Goal: Information Seeking & Learning: Learn about a topic

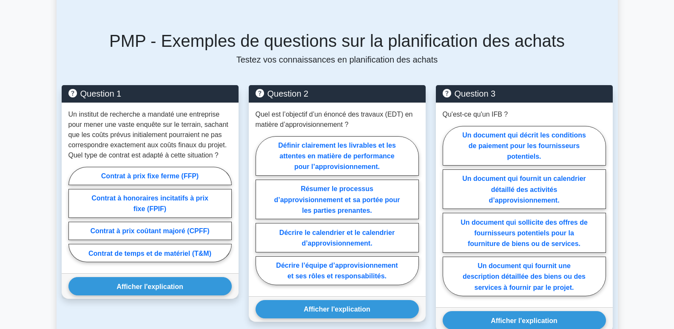
scroll to position [596, 0]
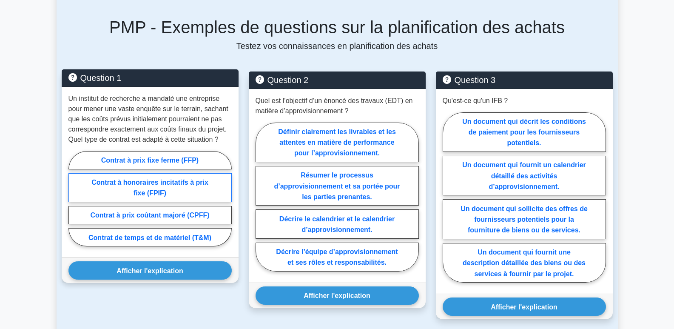
click at [188, 179] on font "Contrat à honoraires incitatifs à prix fixe (FPIF)" at bounding box center [149, 188] width 117 height 18
click at [74, 198] on input "Contrat à honoraires incitatifs à prix fixe (FPIF)" at bounding box center [71, 201] width 6 height 6
radio input "true"
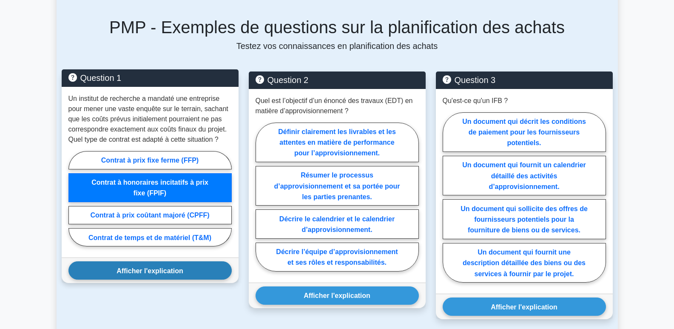
click at [176, 265] on button "Afficher l'explication" at bounding box center [149, 270] width 163 height 18
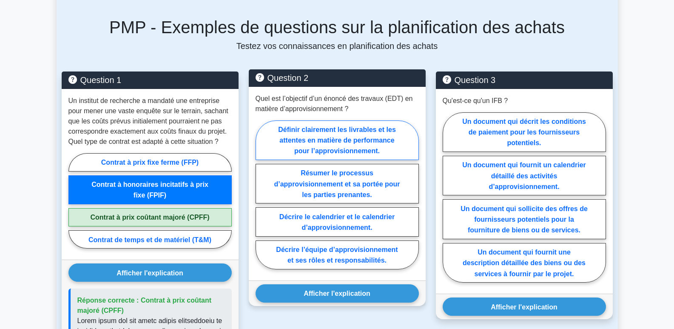
click at [356, 131] on font "Définir clairement les livrables et les attentes en matière de performance pour…" at bounding box center [337, 140] width 118 height 28
click at [261, 194] on input "Définir clairement les livrables et les attentes en matière de performance pour…" at bounding box center [259, 197] width 6 height 6
radio input "true"
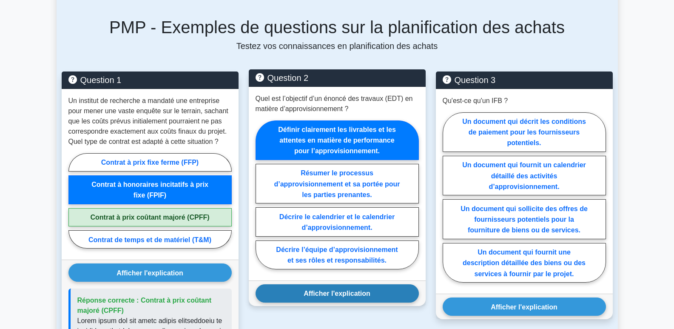
click at [339, 290] on font "Afficher l'explication" at bounding box center [337, 293] width 67 height 7
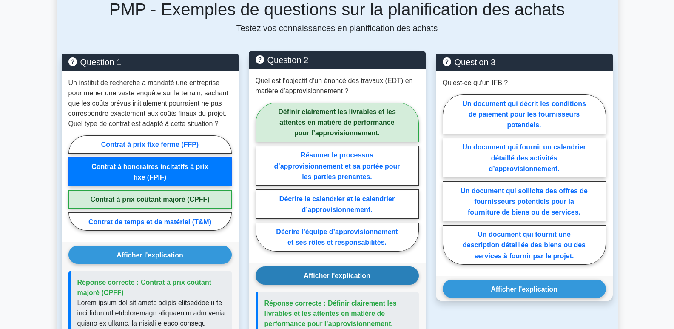
scroll to position [638, 0]
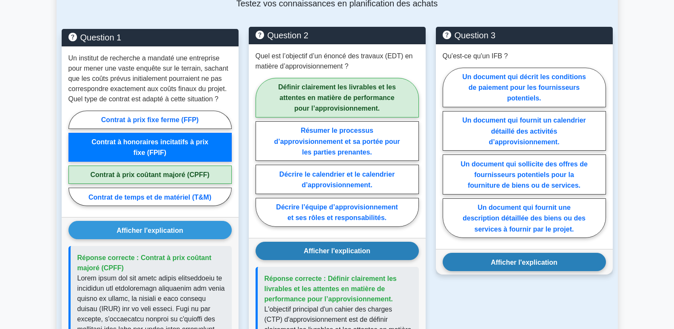
click at [540, 258] on font "Afficher l'explication" at bounding box center [524, 261] width 67 height 7
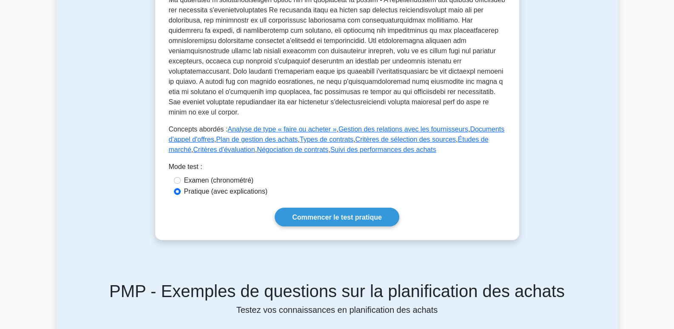
scroll to position [328, 0]
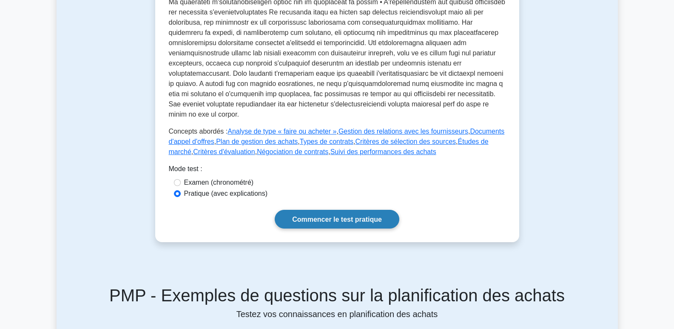
click at [317, 216] on font "Commencer le test pratique" at bounding box center [337, 219] width 90 height 7
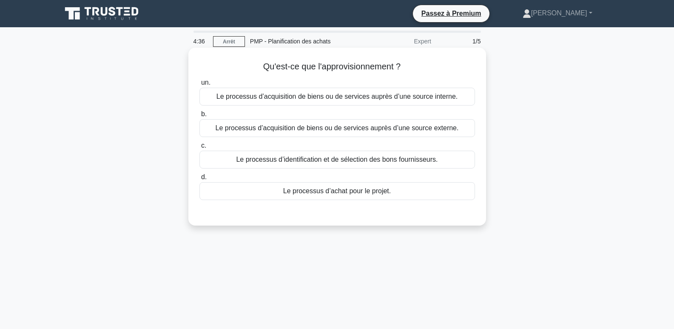
click at [242, 128] on font "Le processus d’acquisition de biens ou de services auprès d’une source externe." at bounding box center [337, 127] width 243 height 7
click at [199, 117] on input "b. Le processus d’acquisition de biens ou de services auprès d’une source exter…" at bounding box center [199, 114] width 0 height 6
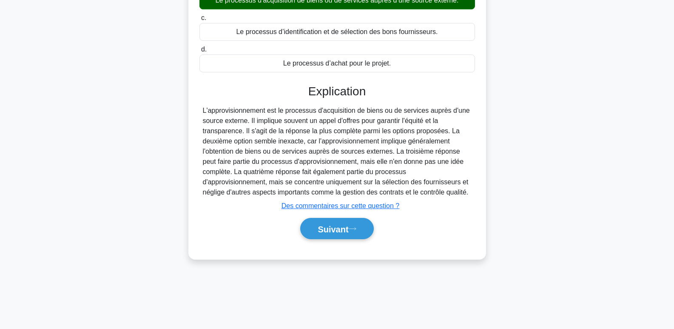
scroll to position [131, 0]
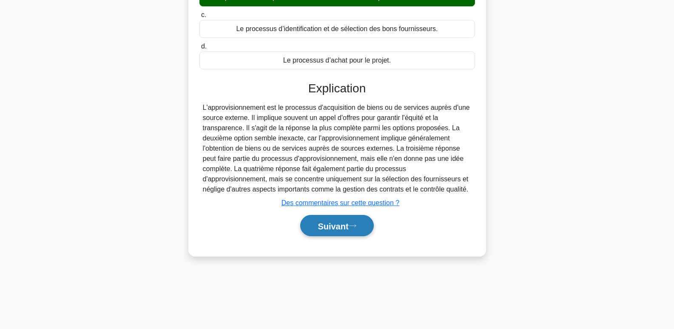
click at [338, 227] on font "Suivant" at bounding box center [333, 225] width 31 height 9
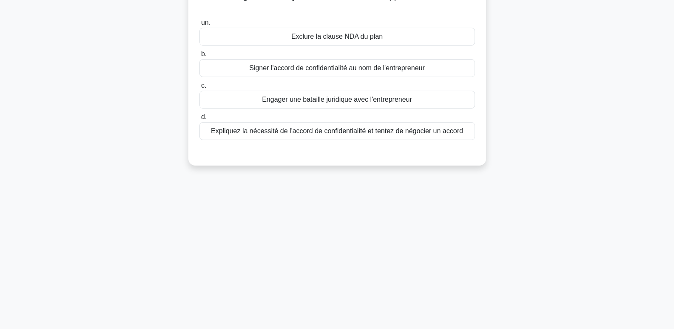
scroll to position [0, 0]
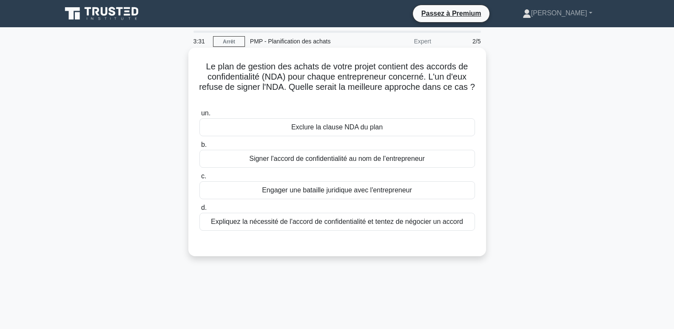
click at [233, 224] on font "Expliquez la nécessité de l'accord de confidentialité et tentez de négocier un …" at bounding box center [337, 221] width 252 height 7
click at [199, 211] on input "d. Expliquez la nécessité de l'accord de confidentialité et tentez de négocier …" at bounding box center [199, 208] width 0 height 6
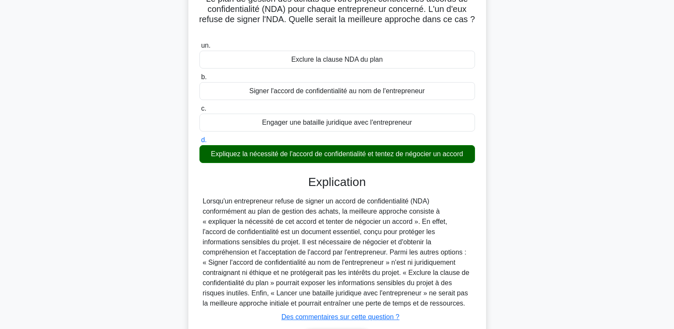
scroll to position [131, 0]
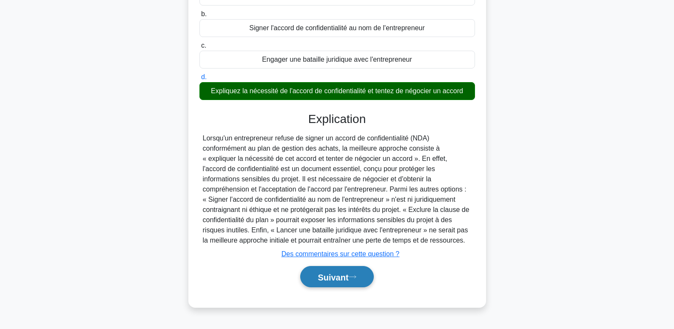
click at [332, 276] on font "Suivant" at bounding box center [333, 276] width 31 height 9
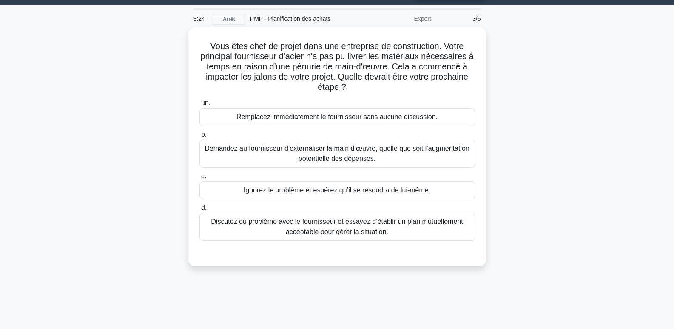
scroll to position [0, 0]
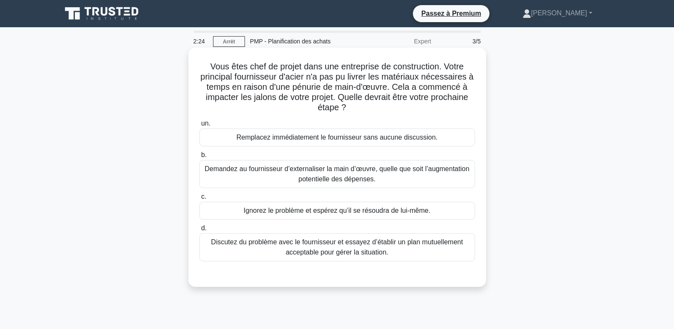
click at [363, 247] on font "Discutez du problème avec le fournisseur et essayez d’établir un plan mutuellem…" at bounding box center [337, 247] width 268 height 20
click at [241, 273] on div at bounding box center [337, 269] width 276 height 7
click at [225, 244] on font "Discutez du problème avec le fournisseur et essayez d’établir un plan mutuellem…" at bounding box center [337, 246] width 252 height 17
click at [199, 231] on input "d. Discutez du problème avec le fournisseur et essayez d’établir un plan mutuel…" at bounding box center [199, 228] width 0 height 6
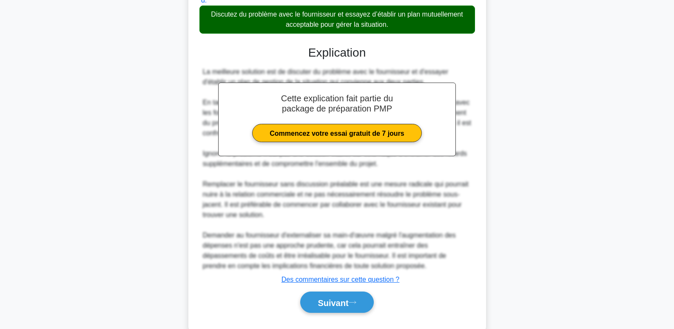
scroll to position [248, 0]
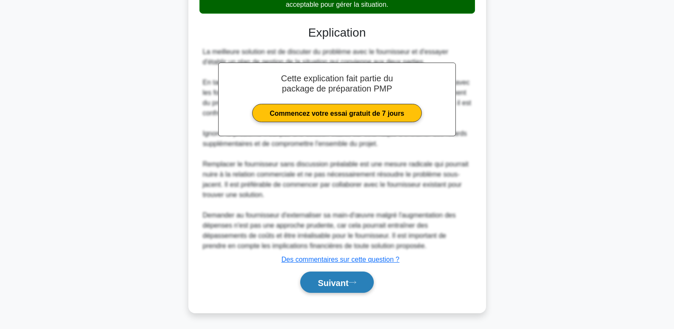
click at [343, 283] on font "Suivant" at bounding box center [333, 282] width 31 height 9
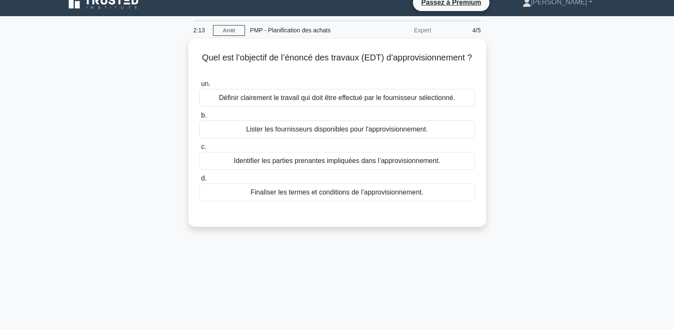
scroll to position [0, 0]
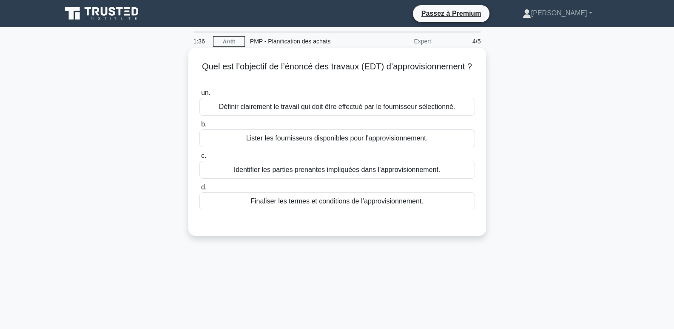
click at [289, 107] on font "Définir clairement le travail qui doit être effectué par le fournisseur sélecti…" at bounding box center [337, 106] width 237 height 7
click at [199, 96] on input "un. Définir clairement le travail qui doit être effectué par le fournisseur sél…" at bounding box center [199, 93] width 0 height 6
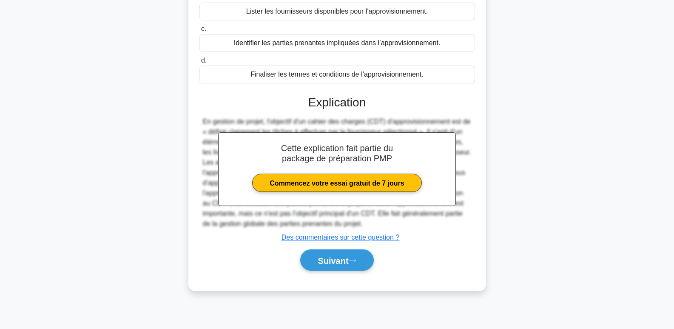
scroll to position [131, 0]
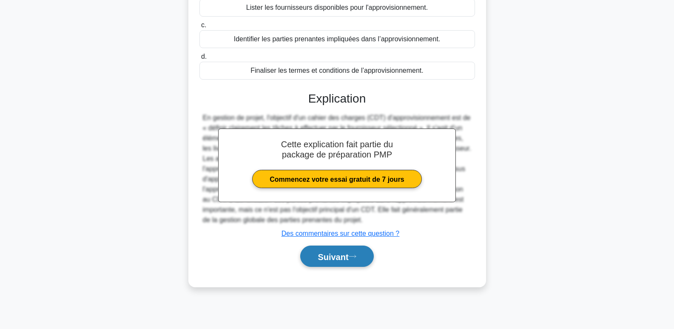
click at [342, 257] on font "Suivant" at bounding box center [333, 256] width 31 height 9
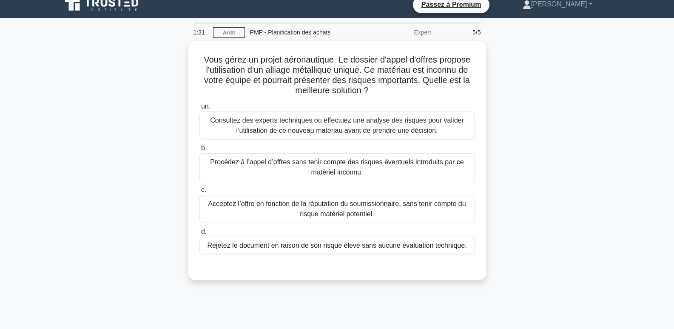
scroll to position [0, 0]
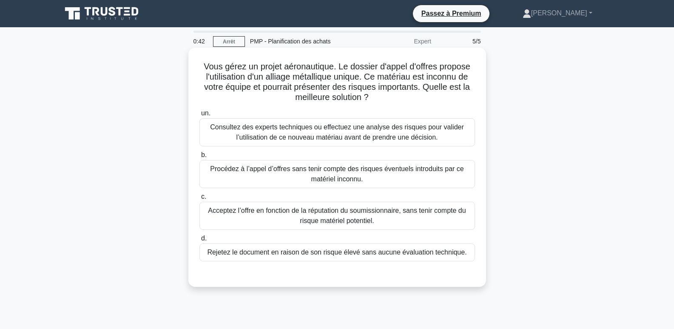
click at [237, 128] on font "Consultez des experts techniques ou effectuez une analyse des risques pour vali…" at bounding box center [337, 131] width 254 height 17
click at [199, 116] on input "un. Consultez des experts techniques ou effectuez une analyse des risques pour …" at bounding box center [199, 114] width 0 height 6
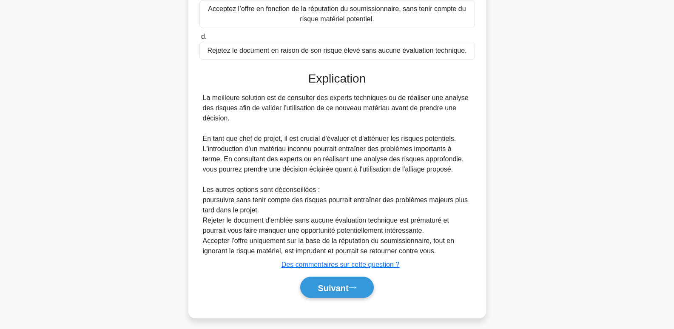
scroll to position [208, 0]
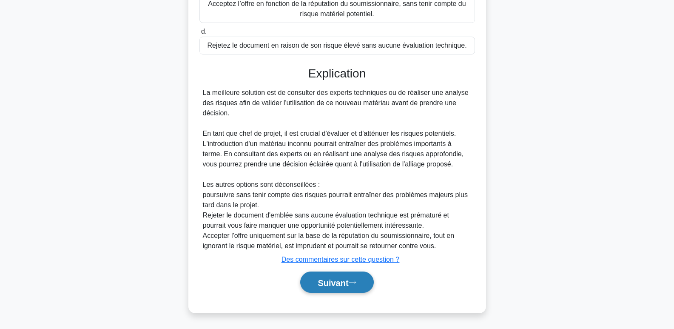
click at [343, 279] on font "Suivant" at bounding box center [333, 282] width 31 height 9
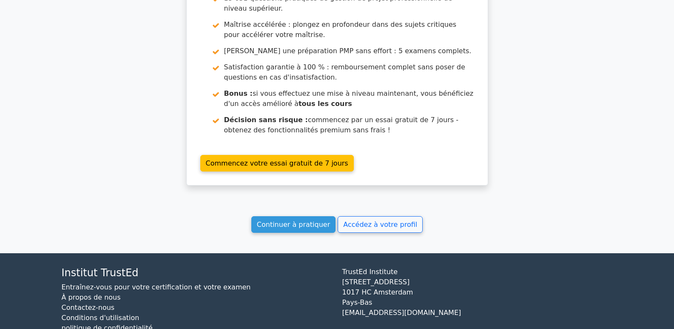
scroll to position [1311, 0]
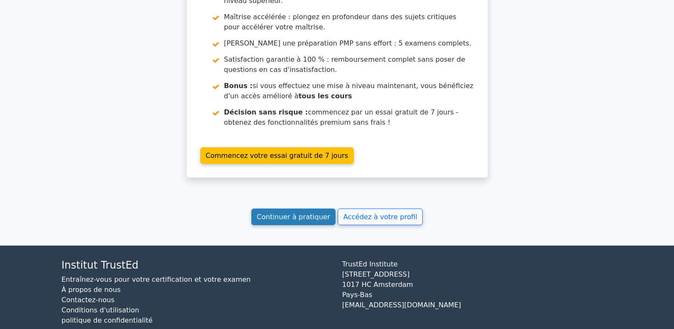
click at [285, 213] on font "Continuer à pratiquer" at bounding box center [293, 217] width 73 height 8
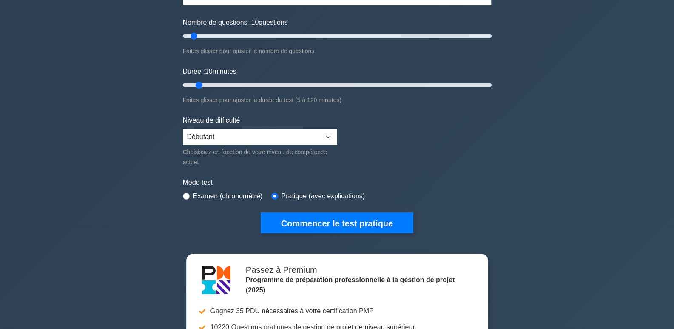
scroll to position [128, 0]
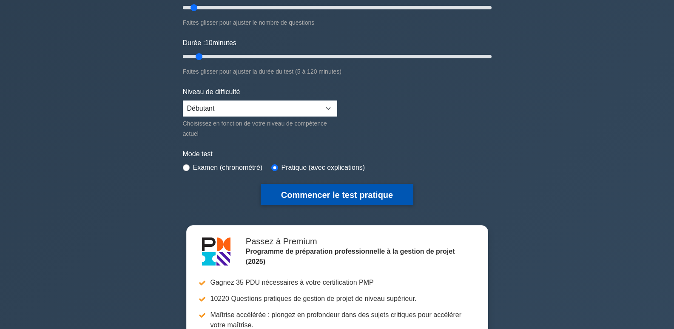
click at [356, 198] on font "Commencer le test pratique" at bounding box center [337, 194] width 112 height 9
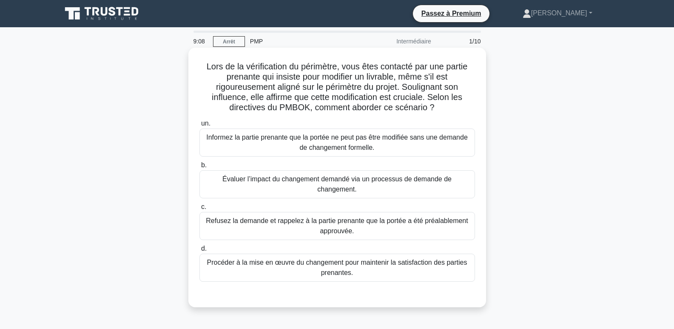
click at [252, 140] on font "Informez la partie prenante que la portée ne peut pas être modifiée sans une de…" at bounding box center [337, 142] width 262 height 17
click at [199, 126] on input "un. Informez la partie prenante que la portée ne peut pas être modifiée sans un…" at bounding box center [199, 124] width 0 height 6
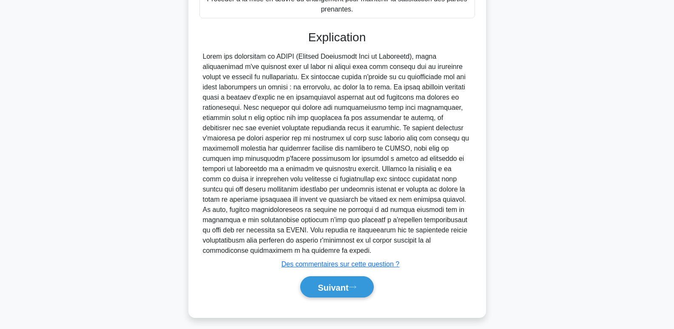
scroll to position [270, 0]
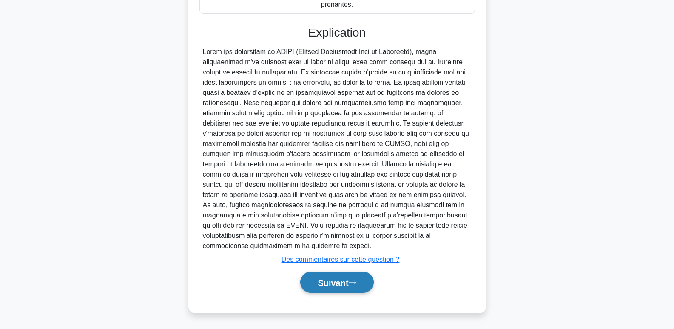
click at [344, 281] on font "Suivant" at bounding box center [333, 282] width 31 height 9
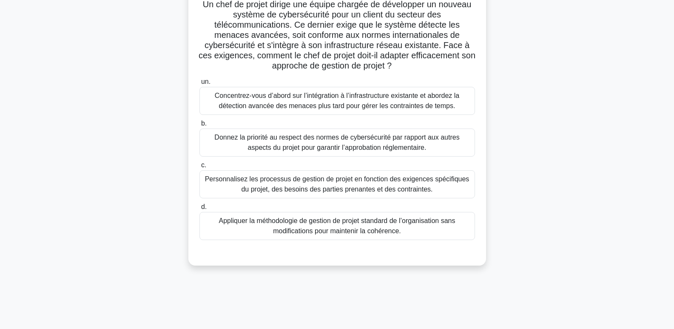
scroll to position [85, 0]
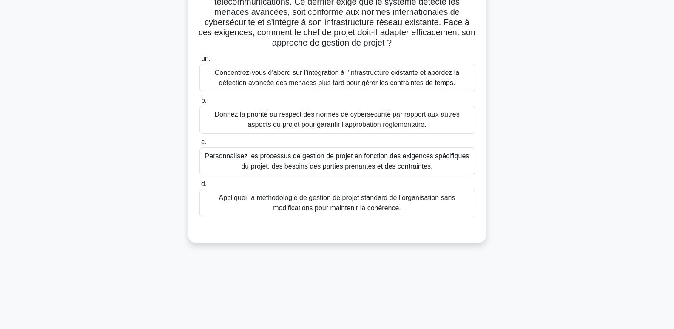
click at [242, 117] on font "Donnez la priorité au respect des normes de cybersécurité par rapport aux autre…" at bounding box center [336, 119] width 245 height 17
click at [199, 103] on input "b. Donnez la priorité au respect des normes de cybersécurité par rapport aux au…" at bounding box center [199, 101] width 0 height 6
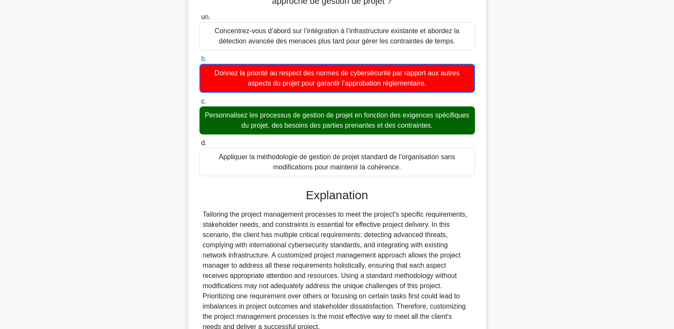
scroll to position [207, 0]
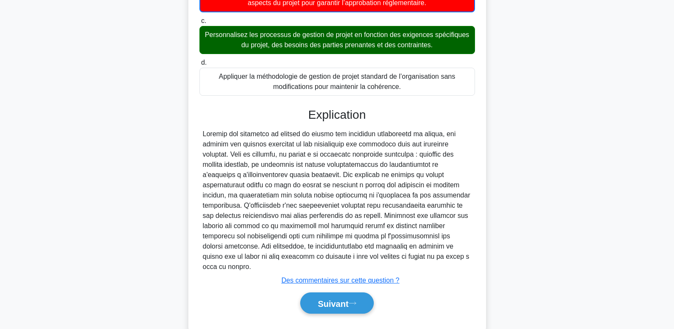
click at [341, 289] on div "Suivant" at bounding box center [337, 303] width 276 height 28
click at [340, 299] on font "Suivant" at bounding box center [333, 303] width 31 height 9
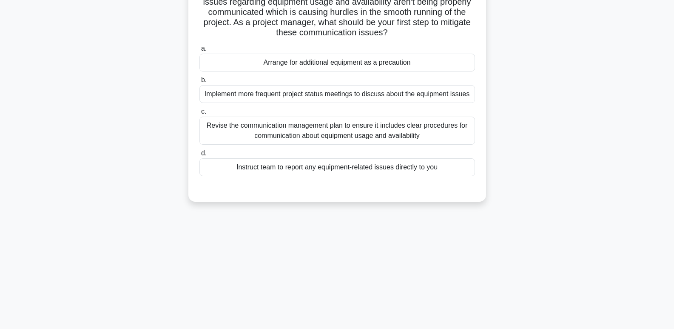
scroll to position [0, 0]
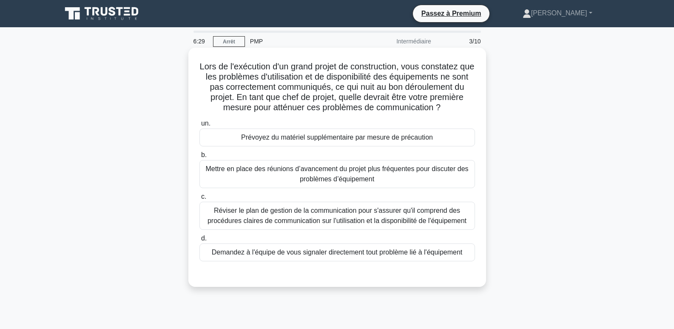
click at [350, 222] on font "Réviser le plan de gestion de la communication pour s'assurer qu'il comprend de…" at bounding box center [337, 215] width 259 height 17
click at [199, 199] on input "c. Réviser le plan de gestion de la communication pour s'assurer qu'il comprend…" at bounding box center [199, 197] width 0 height 6
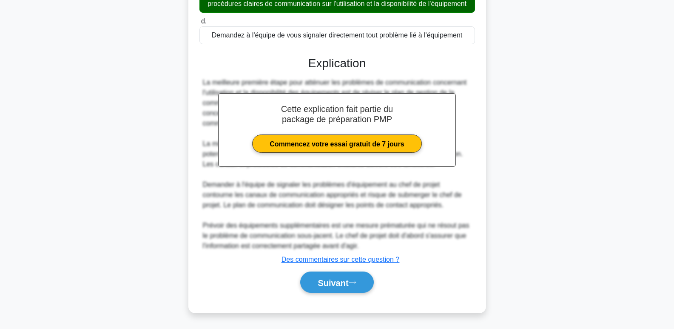
scroll to position [228, 0]
click at [326, 284] on font "Suivant" at bounding box center [333, 282] width 31 height 9
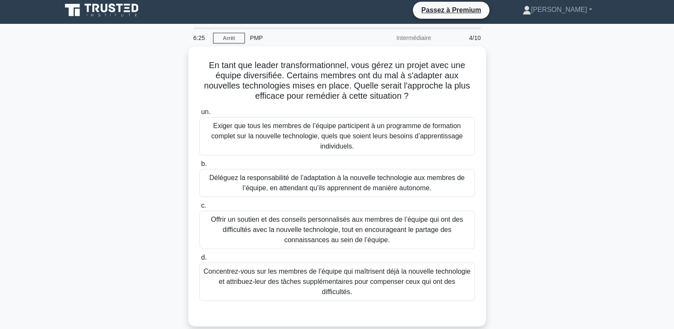
scroll to position [0, 0]
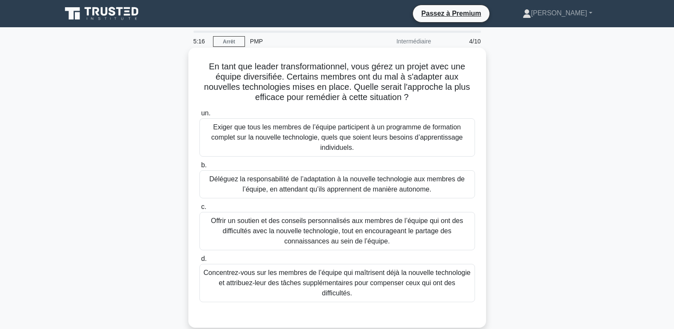
click at [266, 223] on font "Offrir un soutien et des conseils personnalisés aux membres de l’équipe qui ont…" at bounding box center [337, 231] width 252 height 28
click at [199, 210] on input "c. Offrir un soutien et des conseils personnalisés aux membres de l’équipe qui …" at bounding box center [199, 207] width 0 height 6
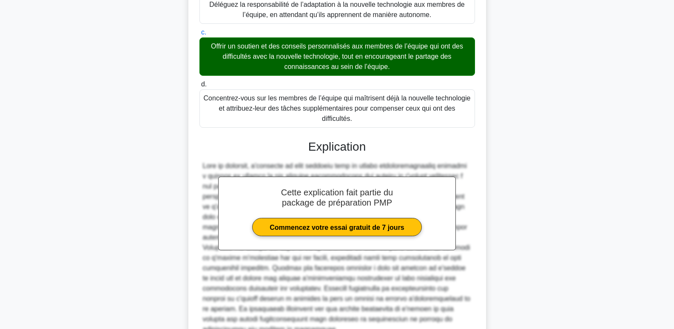
scroll to position [248, 0]
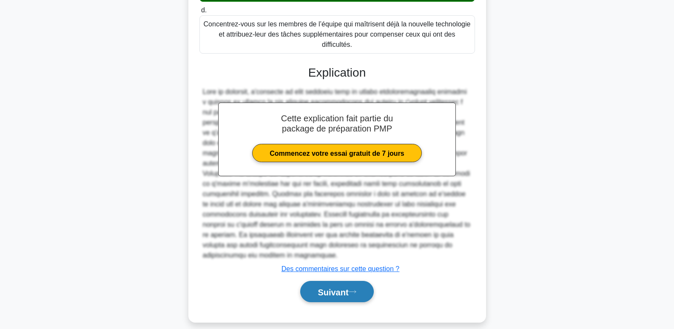
click at [340, 287] on font "Suivant" at bounding box center [333, 291] width 31 height 9
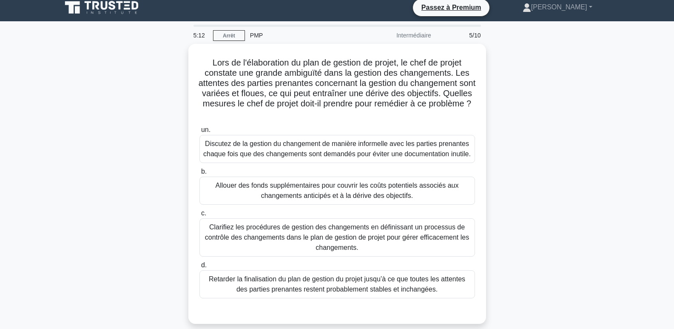
scroll to position [0, 0]
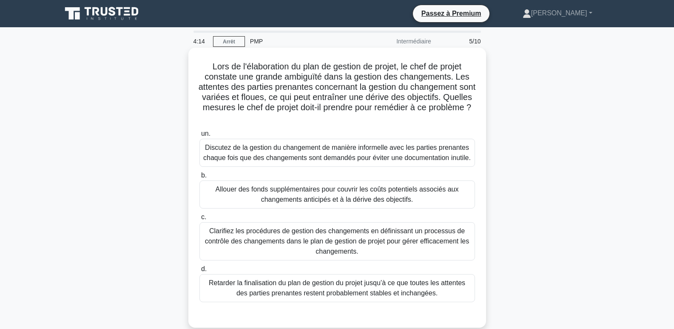
click at [301, 234] on font "Clarifiez les procédures de gestion des changements en définissant un processus…" at bounding box center [337, 241] width 264 height 28
click at [199, 220] on input "c. Clarifiez les procédures de gestion des changements en définissant un proces…" at bounding box center [199, 217] width 0 height 6
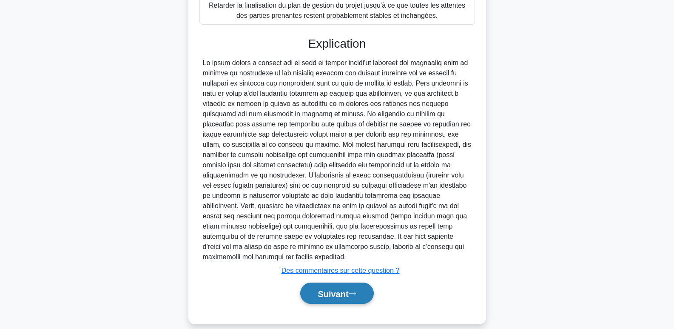
scroll to position [289, 0]
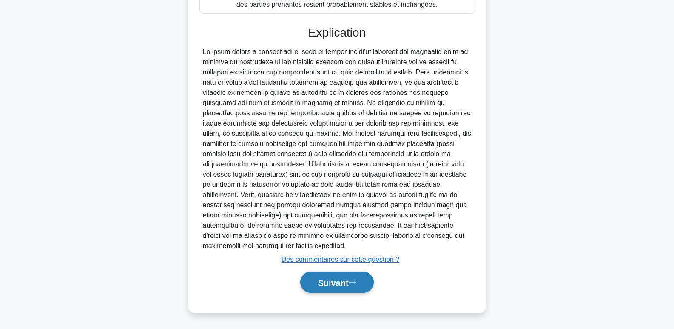
click at [342, 284] on font "Suivant" at bounding box center [333, 282] width 31 height 9
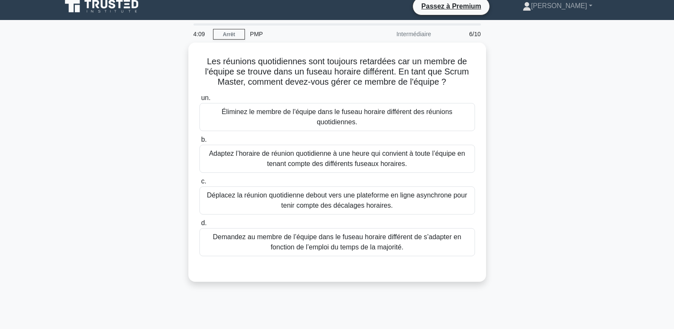
scroll to position [0, 0]
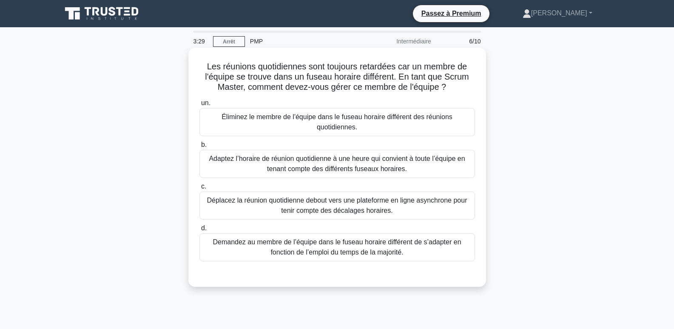
click at [323, 205] on font "Déplacez la réunion quotidienne debout vers une plateforme en ligne asynchrone …" at bounding box center [337, 205] width 260 height 17
click at [199, 189] on input "c. Déplacez la réunion quotidienne debout vers une plateforme en ligne asynchro…" at bounding box center [199, 187] width 0 height 6
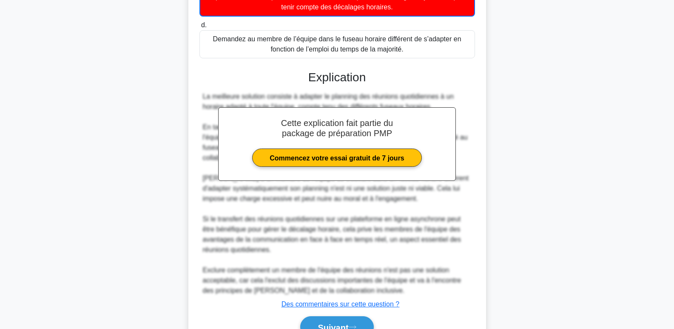
scroll to position [249, 0]
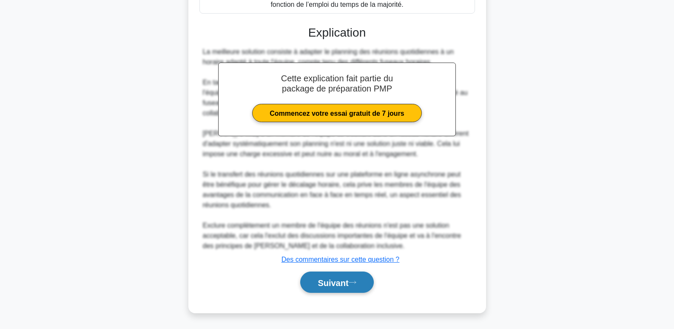
click at [336, 284] on font "Suivant" at bounding box center [333, 282] width 31 height 9
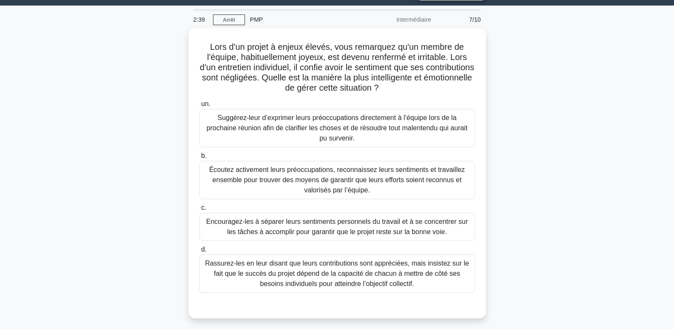
scroll to position [43, 0]
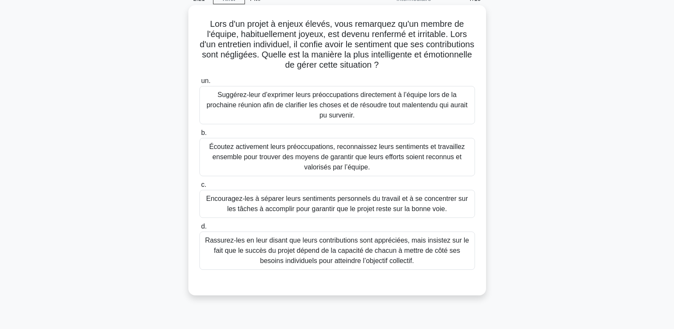
click at [282, 154] on font "Écoutez activement leurs préoccupations, reconnaissez leurs sentiments et trava…" at bounding box center [337, 157] width 256 height 28
click at [199, 136] on input "b. Écoutez activement leurs préoccupations, reconnaissez leurs sentiments et tr…" at bounding box center [199, 133] width 0 height 6
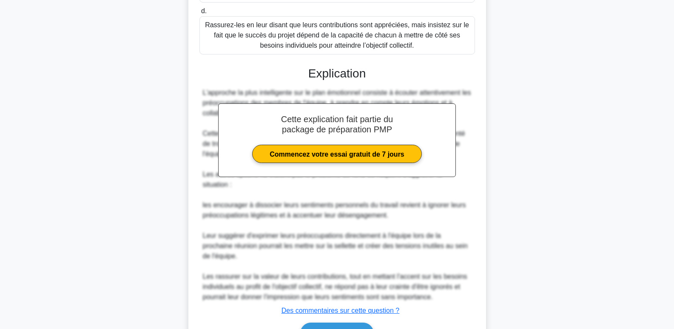
scroll to position [298, 0]
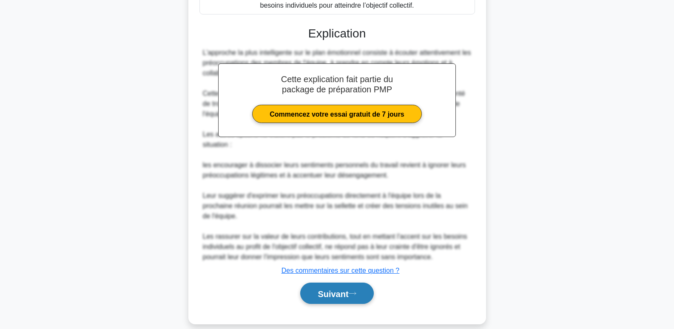
click at [337, 296] on font "Suivant" at bounding box center [333, 293] width 31 height 9
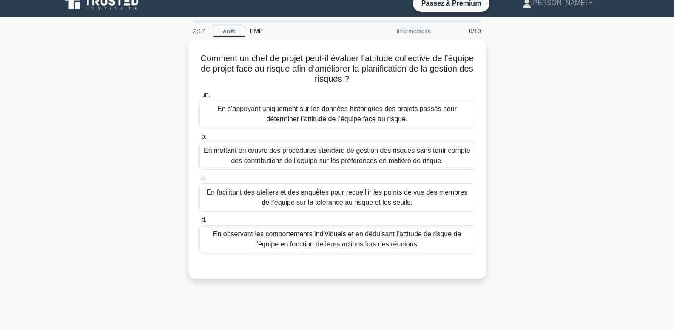
scroll to position [0, 0]
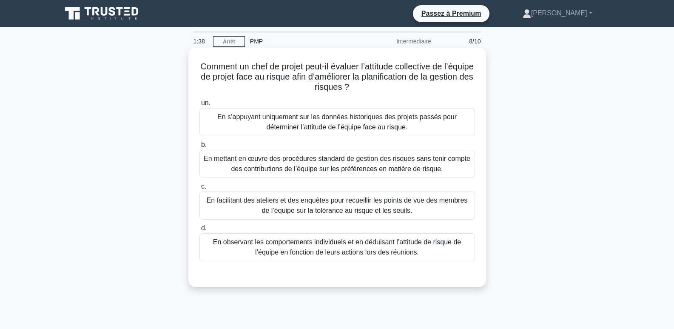
click at [393, 206] on font "En facilitant des ateliers et des enquêtes pour recueillir les points de vue de…" at bounding box center [337, 205] width 268 height 20
click at [199, 189] on input "c. En facilitant des ateliers et des enquêtes pour recueillir les points de vue…" at bounding box center [199, 187] width 0 height 6
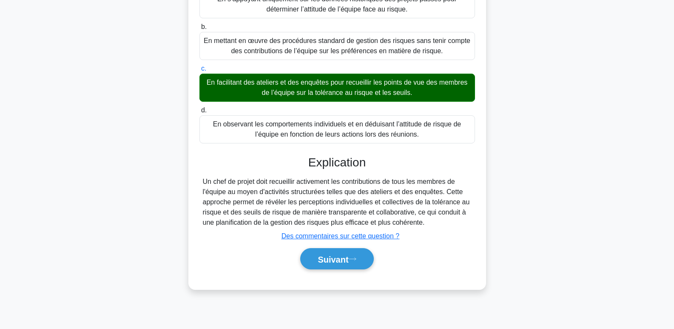
scroll to position [131, 0]
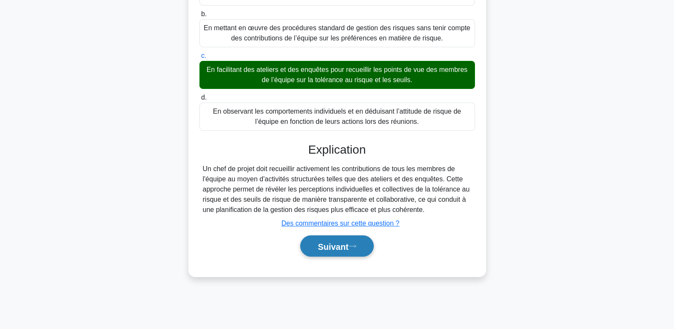
click at [342, 249] on font "Suivant" at bounding box center [333, 246] width 31 height 9
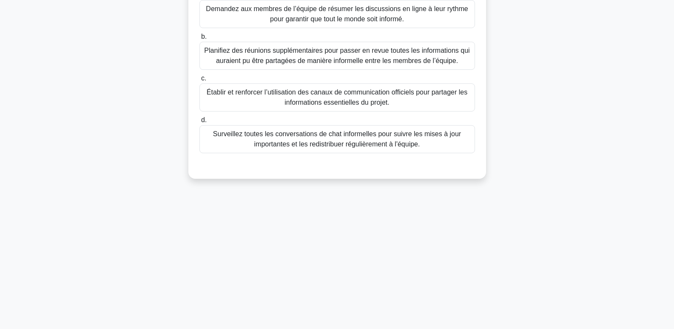
scroll to position [0, 0]
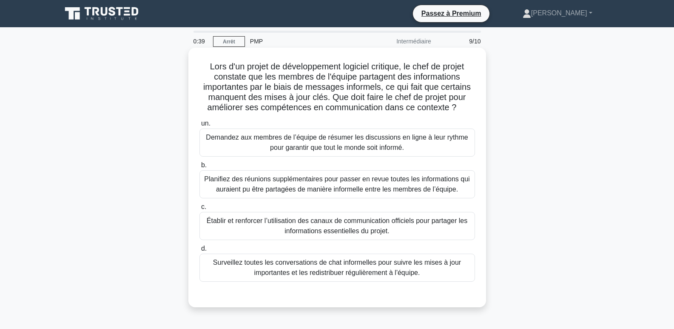
click at [330, 225] on font "Établir et renforcer l’utilisation des canaux de communication officiels pour p…" at bounding box center [337, 225] width 261 height 17
click at [199, 210] on input "c. Établir et renforcer l’utilisation des canaux de communication officiels pou…" at bounding box center [199, 207] width 0 height 6
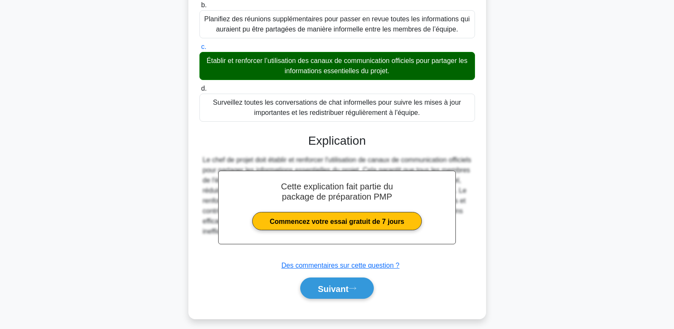
scroll to position [167, 0]
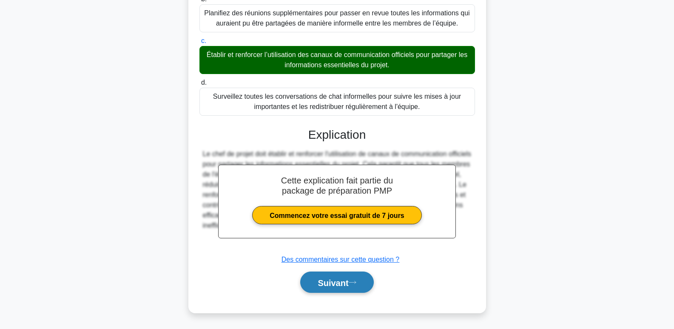
click at [331, 285] on font "Suivant" at bounding box center [333, 282] width 31 height 9
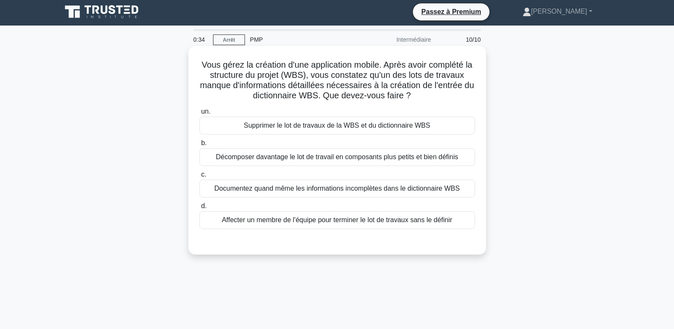
scroll to position [0, 0]
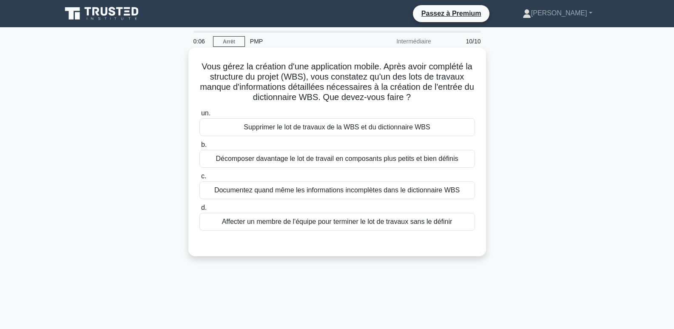
click at [288, 161] on font "Décomposer davantage le lot de travail en composants plus petits et bien définis" at bounding box center [337, 158] width 242 height 7
click at [199, 148] on input "b. Décomposer davantage le lot de travail en composants plus petits et bien déf…" at bounding box center [199, 145] width 0 height 6
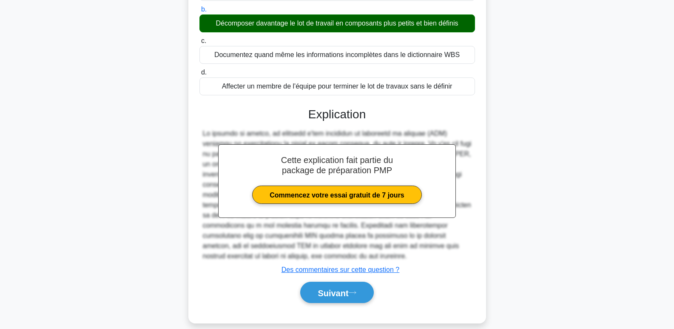
scroll to position [146, 0]
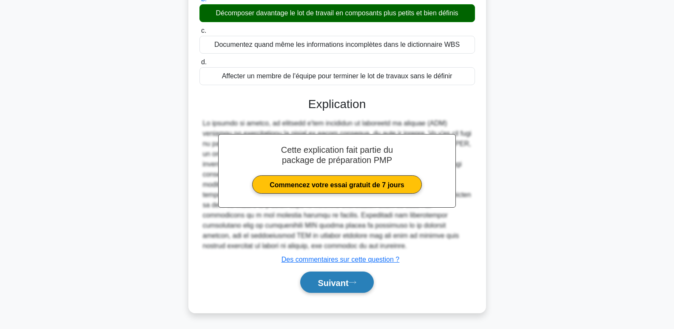
click at [330, 283] on font "Suivant" at bounding box center [333, 282] width 31 height 9
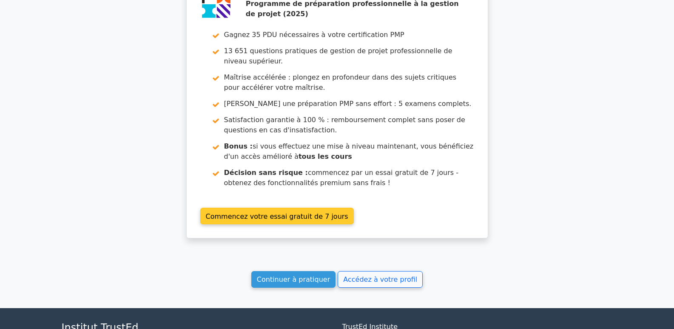
scroll to position [1672, 0]
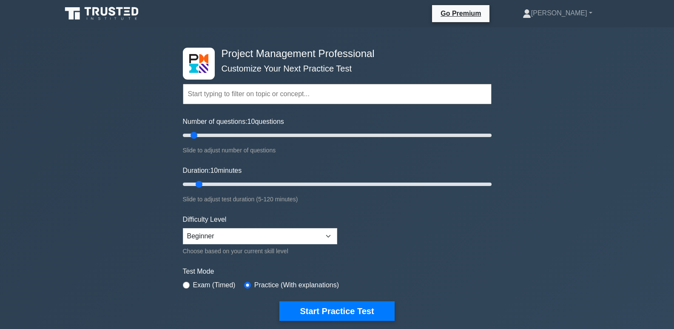
select select "beginner"
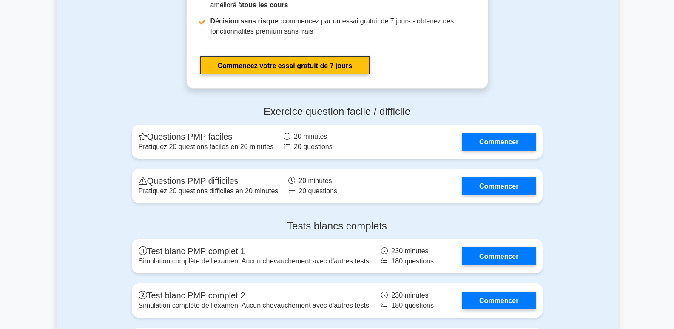
scroll to position [2935, 0]
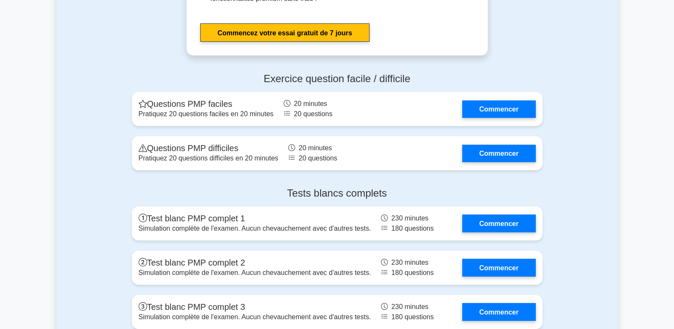
scroll to position [2978, 0]
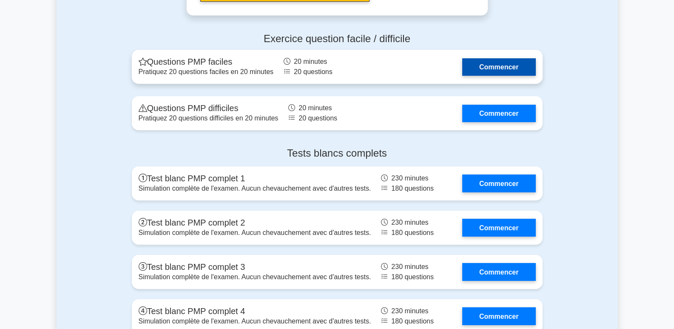
click at [504, 70] on link "Commencer" at bounding box center [498, 66] width 73 height 17
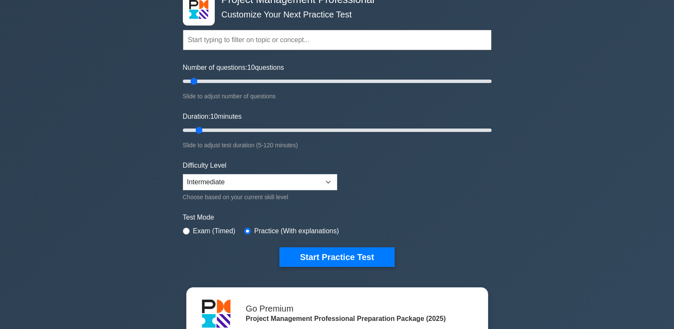
scroll to position [43, 0]
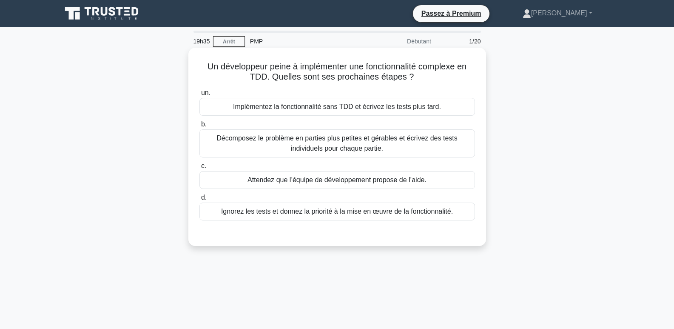
click at [279, 144] on font "Décomposez le problème en parties plus petites et gérables et écrivez des tests…" at bounding box center [337, 143] width 268 height 20
click at [199, 127] on input "b. Décomposez le problème en parties plus petites et gérables et écrivez des te…" at bounding box center [199, 125] width 0 height 6
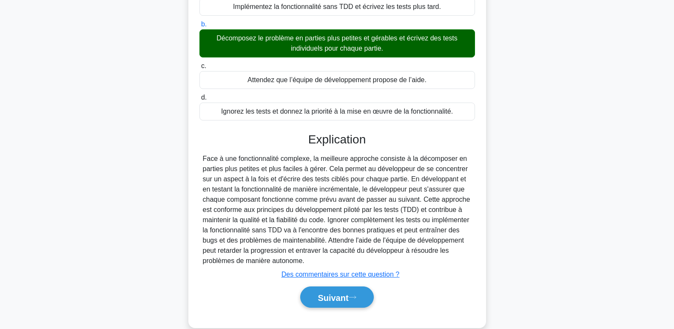
scroll to position [131, 0]
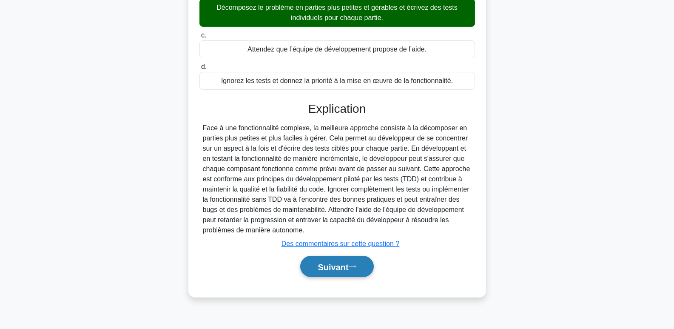
click at [337, 265] on font "Suivant" at bounding box center [333, 266] width 31 height 9
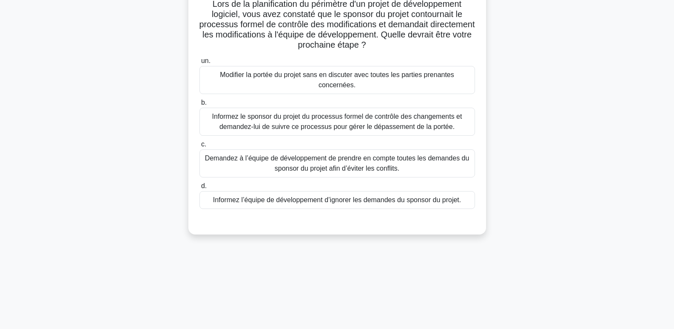
scroll to position [85, 0]
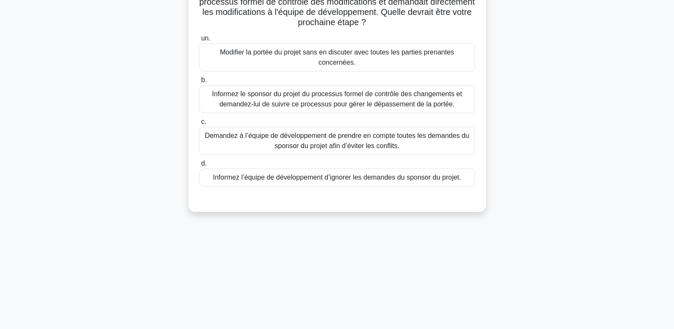
click at [260, 99] on font "Informez le sponsor du projet du processus formel de contrôle des changements e…" at bounding box center [337, 98] width 250 height 17
click at [199, 83] on input "b. Informez le sponsor du projet du processus formel de contrôle des changement…" at bounding box center [199, 80] width 0 height 6
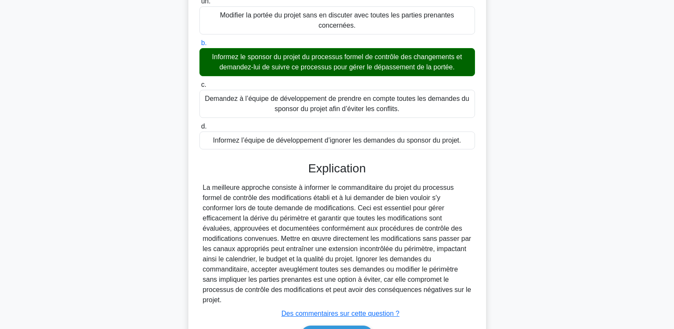
scroll to position [177, 0]
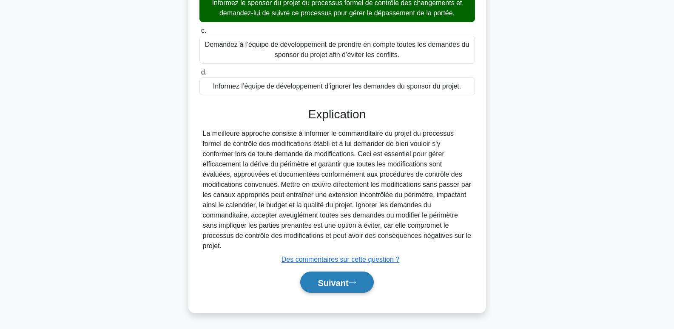
click at [334, 281] on font "Suivant" at bounding box center [333, 282] width 31 height 9
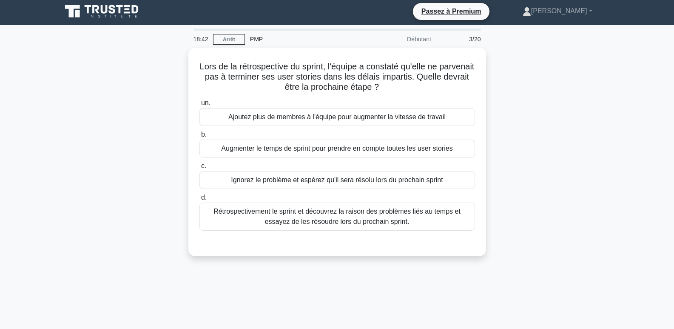
scroll to position [0, 0]
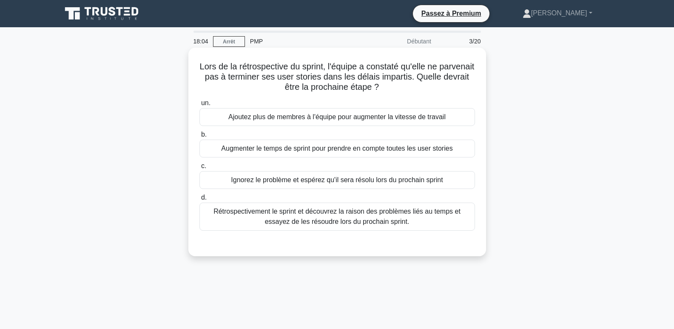
click at [351, 219] on font "Rétrospectivement le sprint et découvrez la raison des problèmes liés au temps …" at bounding box center [337, 216] width 247 height 17
click at [199, 200] on input "d. Rétrospectivement le sprint et découvrez la raison des problèmes liés au tem…" at bounding box center [199, 198] width 0 height 6
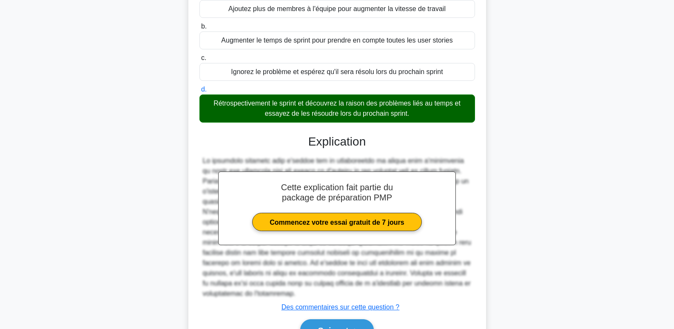
scroll to position [146, 0]
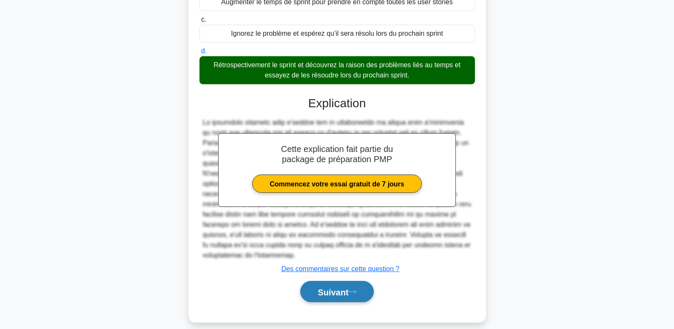
click at [347, 287] on font "Suivant" at bounding box center [333, 291] width 31 height 9
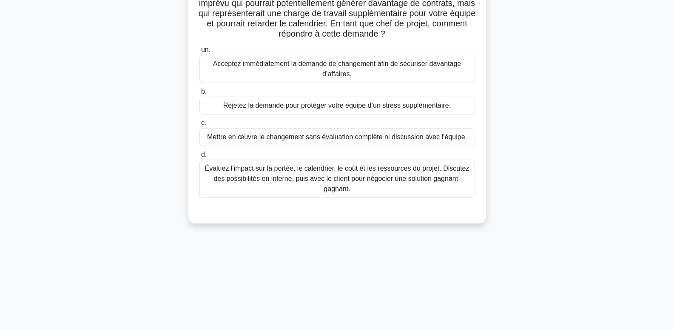
scroll to position [0, 0]
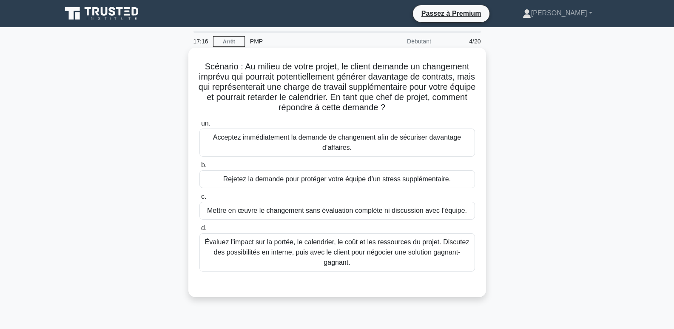
click at [325, 251] on font "Évaluez l'impact sur la portée, le calendrier, le coût et les ressources du pro…" at bounding box center [337, 252] width 265 height 28
click at [199, 231] on input "d. Évaluez l'impact sur la portée, le calendrier, le coût et les ressources du …" at bounding box center [199, 228] width 0 height 6
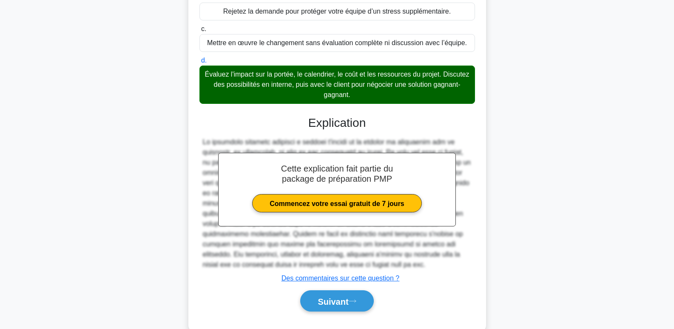
scroll to position [187, 0]
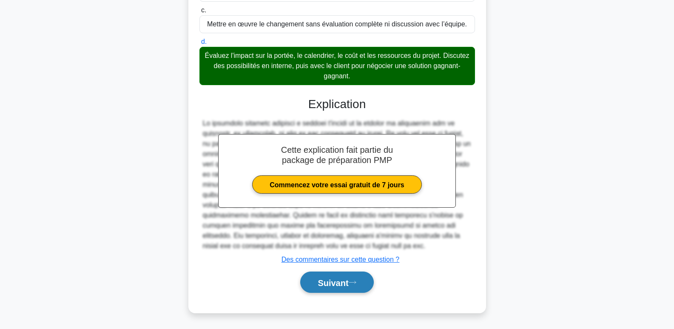
click at [342, 285] on font "Suivant" at bounding box center [333, 282] width 31 height 9
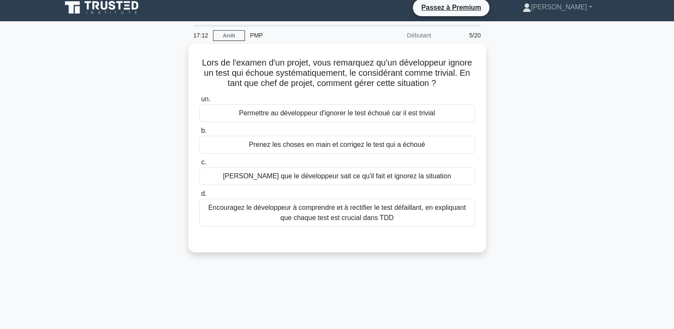
scroll to position [0, 0]
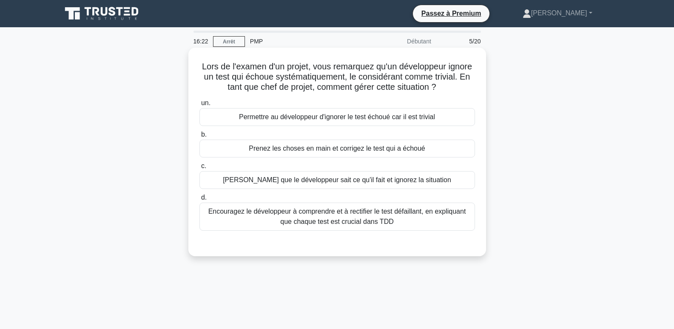
click at [345, 220] on font "Encouragez le développeur à comprendre et à rectifier le test défaillant, en ex…" at bounding box center [337, 216] width 258 height 17
click at [199, 200] on input "d. Encouragez le développeur à comprendre et à rectifier le test défaillant, en…" at bounding box center [199, 198] width 0 height 6
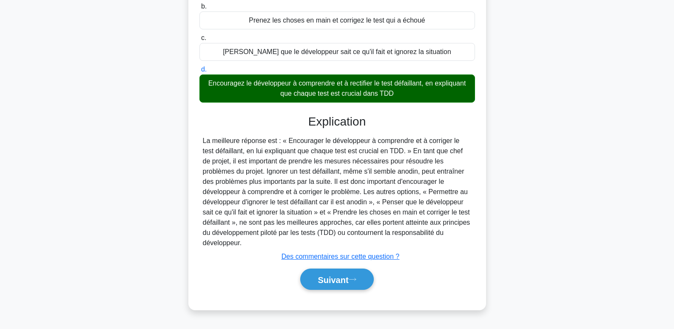
scroll to position [131, 0]
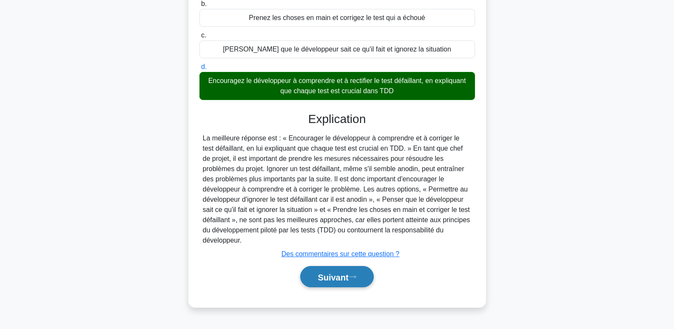
click at [333, 279] on font "Suivant" at bounding box center [333, 276] width 31 height 9
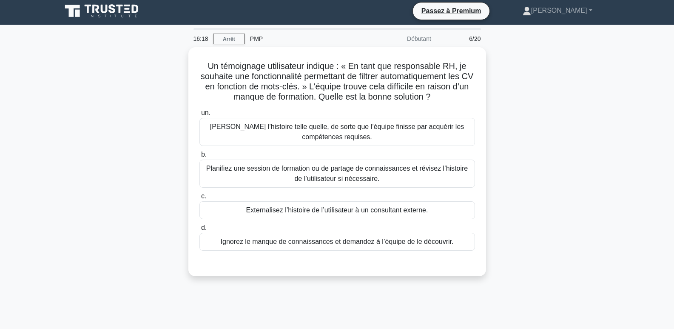
scroll to position [0, 0]
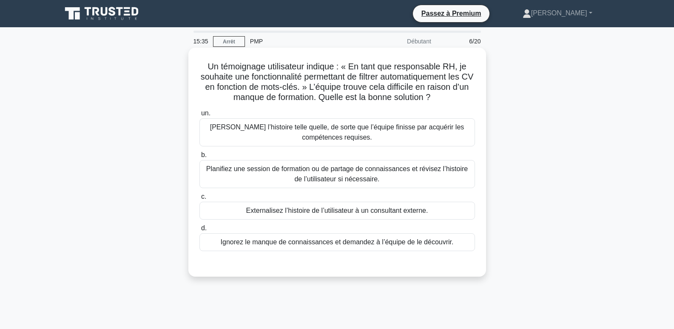
click at [332, 172] on font "Planifiez une session de formation ou de partage de connaissances et révisez l’…" at bounding box center [337, 173] width 262 height 17
click at [199, 158] on input "b. Planifiez une session de formation ou de partage de connaissances et révisez…" at bounding box center [199, 155] width 0 height 6
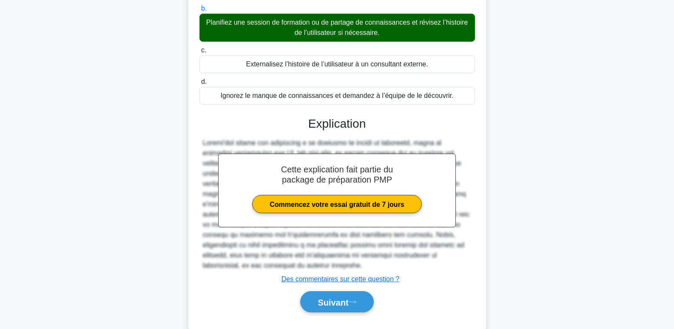
scroll to position [167, 0]
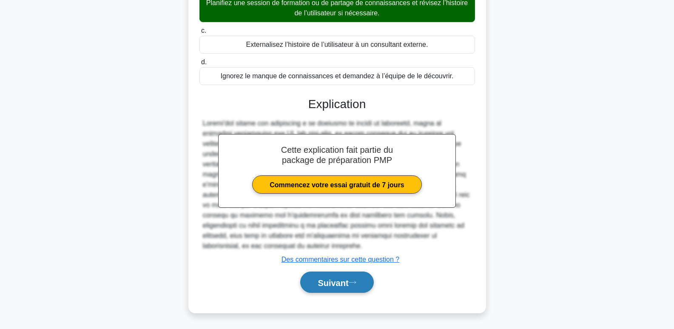
click at [345, 283] on font "Suivant" at bounding box center [333, 282] width 31 height 9
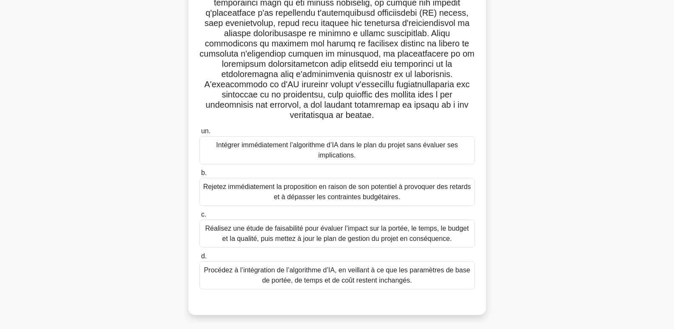
scroll to position [137, 0]
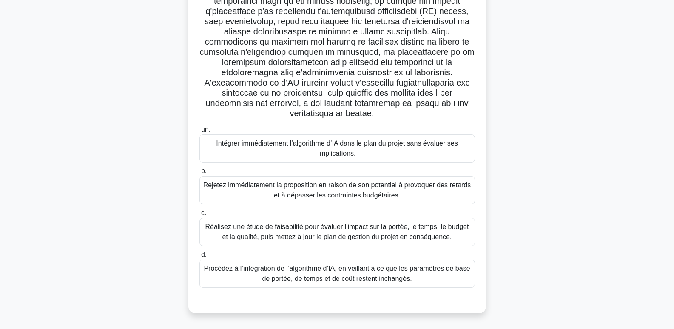
click at [246, 232] on font "Réalisez une étude de faisabilité pour évaluer l’impact sur la portée, le temps…" at bounding box center [337, 231] width 264 height 17
click at [199, 216] on input "c. Réalisez une étude de faisabilité pour évaluer l’impact sur la portée, le te…" at bounding box center [199, 213] width 0 height 6
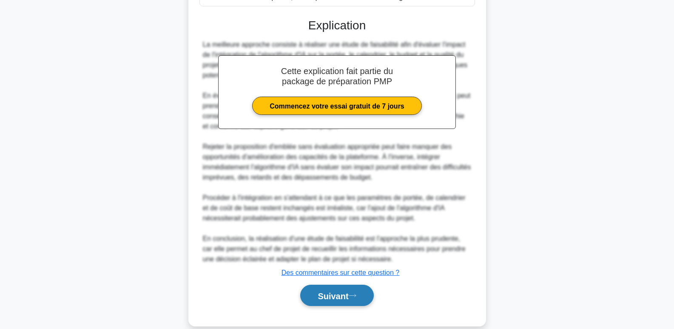
scroll to position [432, 0]
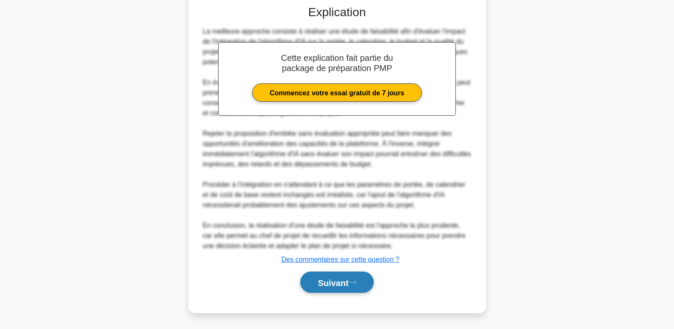
click at [343, 281] on font "Suivant" at bounding box center [333, 282] width 31 height 9
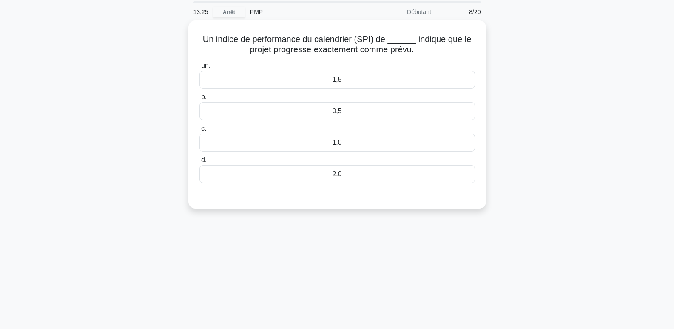
scroll to position [0, 0]
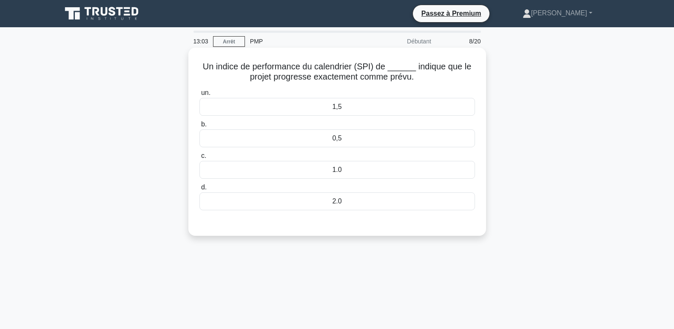
click at [336, 168] on font "1.0" at bounding box center [336, 169] width 9 height 7
click at [199, 159] on input "c. 1.0" at bounding box center [199, 156] width 0 height 6
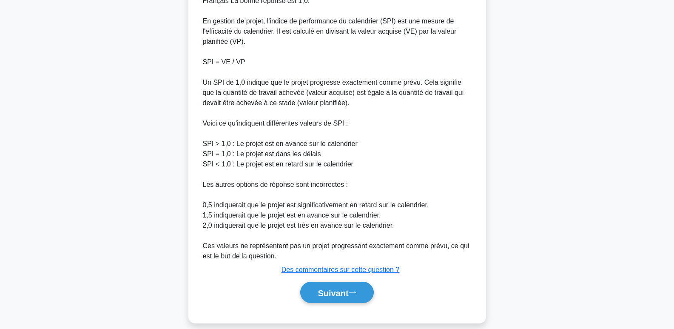
scroll to position [259, 0]
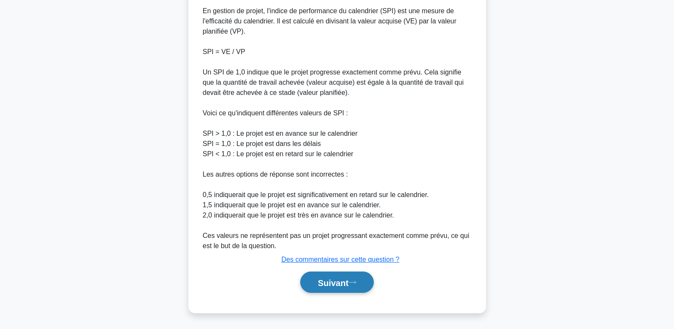
click at [333, 283] on font "Suivant" at bounding box center [333, 282] width 31 height 9
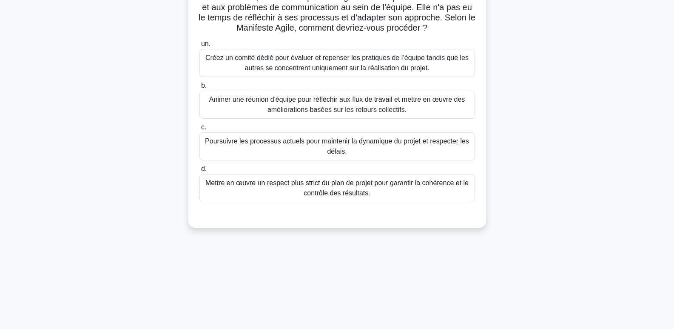
scroll to position [85, 0]
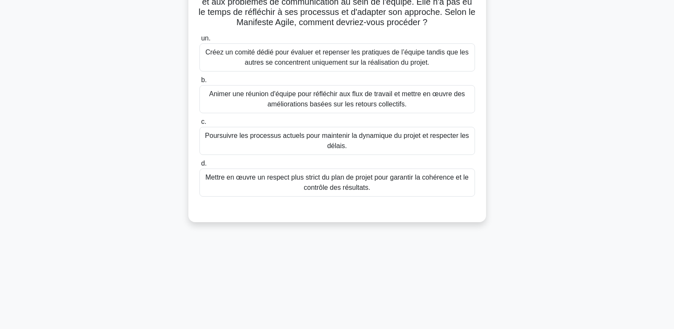
click at [467, 189] on font "Mettre en œuvre un respect plus strict du plan de projet pour garantir la cohér…" at bounding box center [336, 182] width 263 height 17
click at [199, 166] on input "d. Mettre en œuvre un respect plus strict du plan de projet pour garantir la co…" at bounding box center [199, 164] width 0 height 6
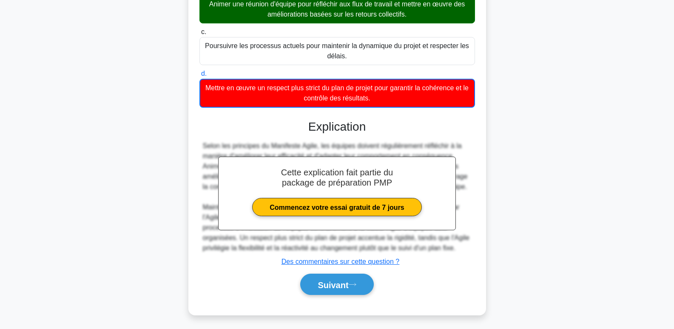
scroll to position [188, 0]
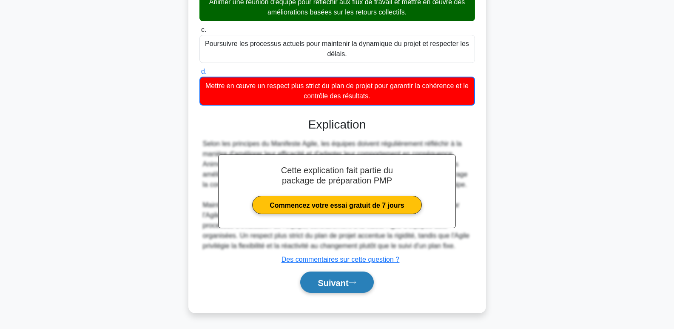
click at [341, 283] on font "Suivant" at bounding box center [333, 282] width 31 height 9
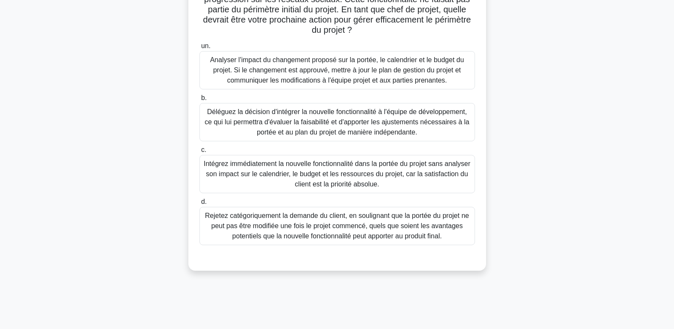
scroll to position [43, 0]
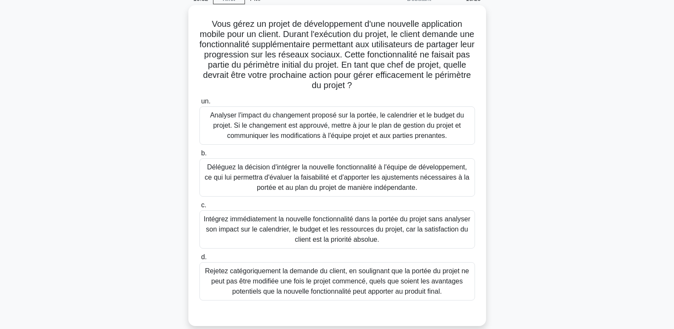
click at [268, 125] on font "Analyser l'impact du changement proposé sur la portée, le calendrier et le budg…" at bounding box center [337, 125] width 254 height 28
click at [199, 104] on input "un. Analyser l'impact du changement proposé sur la portée, le calendrier et le …" at bounding box center [199, 102] width 0 height 6
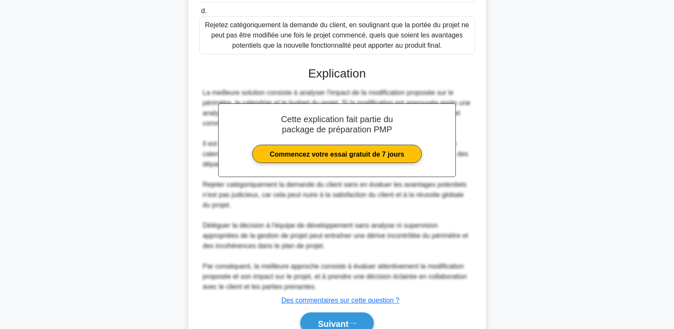
scroll to position [288, 0]
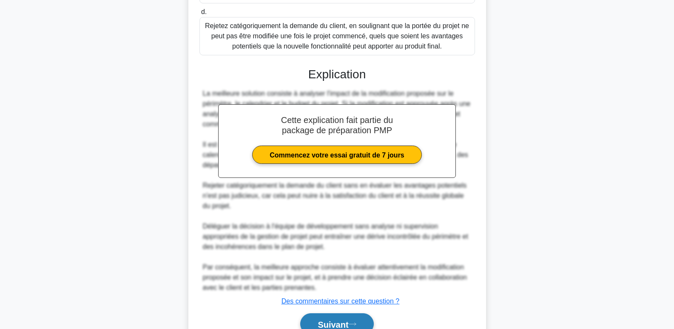
click at [334, 319] on button "Suivant" at bounding box center [336, 324] width 73 height 22
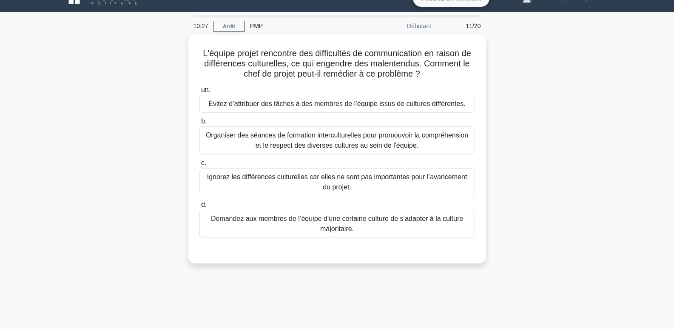
scroll to position [0, 0]
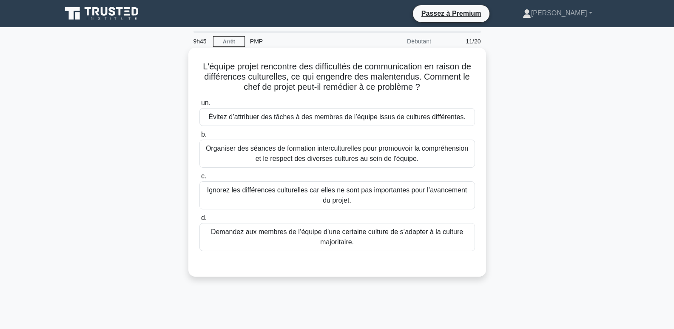
click at [290, 149] on font "Organiser des séances de formation interculturelles pour promouvoir la compréhe…" at bounding box center [337, 153] width 262 height 17
click at [199, 137] on input "b. Organiser des séances de formation interculturelles pour promouvoir la compr…" at bounding box center [199, 135] width 0 height 6
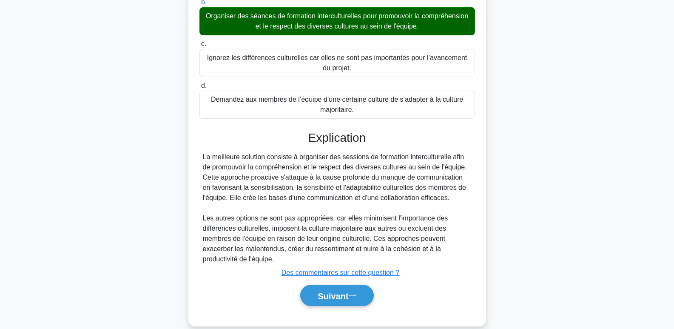
scroll to position [146, 0]
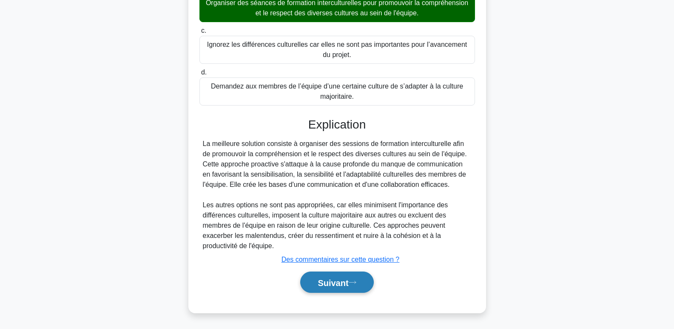
click at [337, 278] on font "Suivant" at bounding box center [333, 282] width 31 height 9
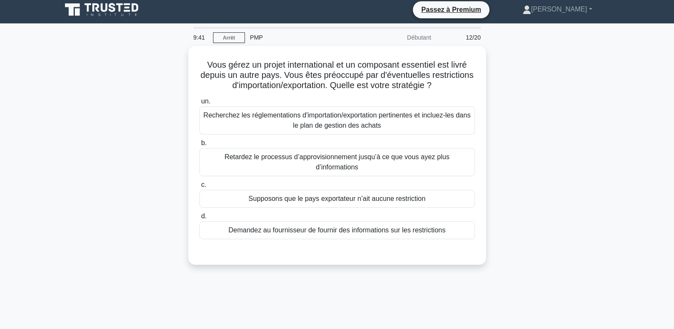
scroll to position [0, 0]
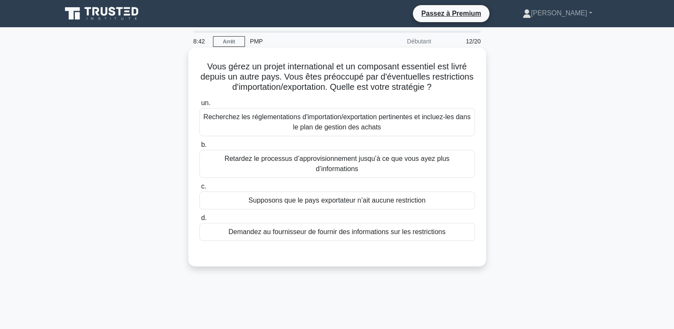
click at [364, 123] on font "Recherchez les réglementations d'importation/exportation pertinentes et incluez…" at bounding box center [336, 121] width 267 height 17
click at [199, 106] on input "un. Recherchez les réglementations d'importation/exportation pertinentes et inc…" at bounding box center [199, 103] width 0 height 6
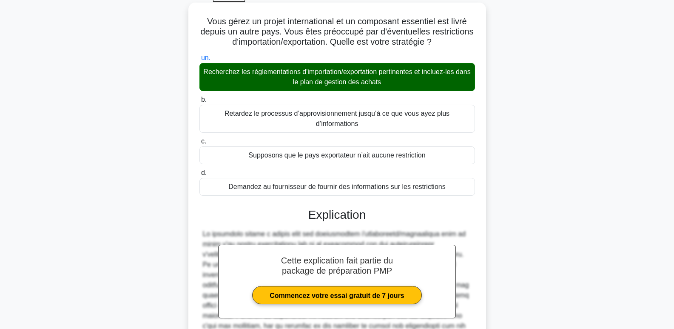
scroll to position [157, 0]
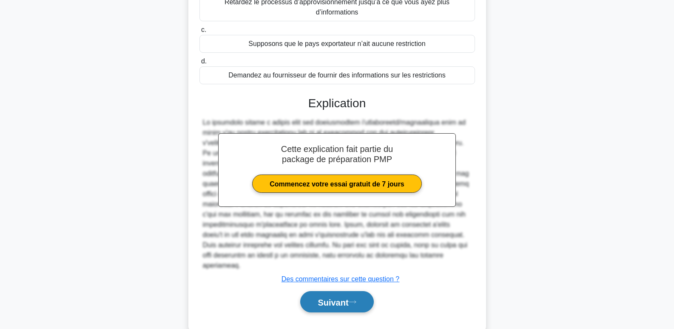
click at [338, 297] on font "Suivant" at bounding box center [333, 301] width 31 height 9
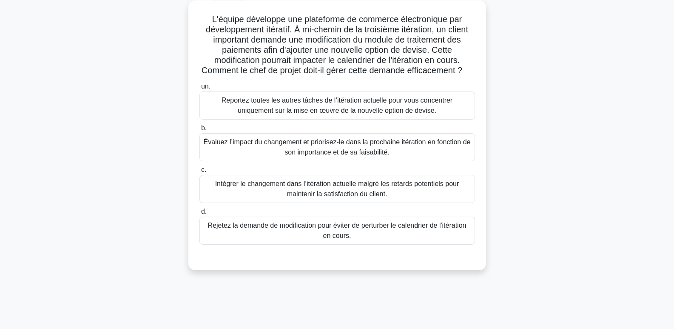
scroll to position [85, 0]
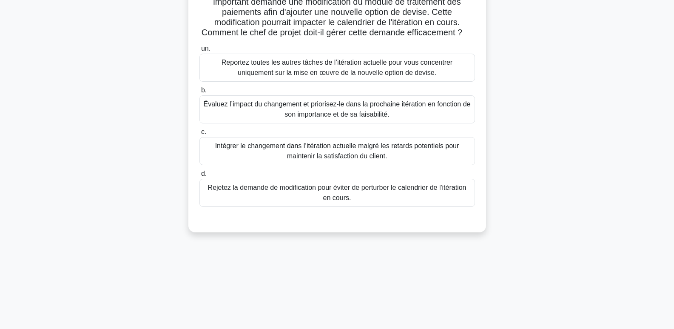
click at [310, 118] on font "Évaluez l’impact du changement et priorisez-le dans la prochaine itération en f…" at bounding box center [337, 108] width 267 height 17
click at [199, 93] on input "b. Évaluez l’impact du changement et priorisez-le dans la prochaine itération e…" at bounding box center [199, 91] width 0 height 6
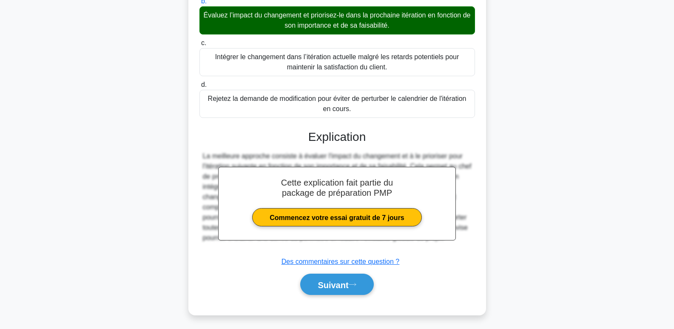
scroll to position [187, 0]
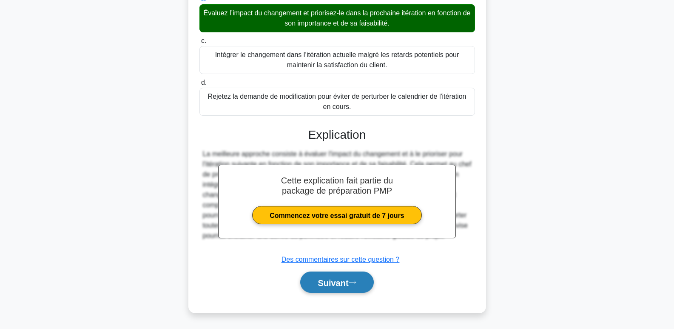
click at [329, 286] on font "Suivant" at bounding box center [333, 282] width 31 height 9
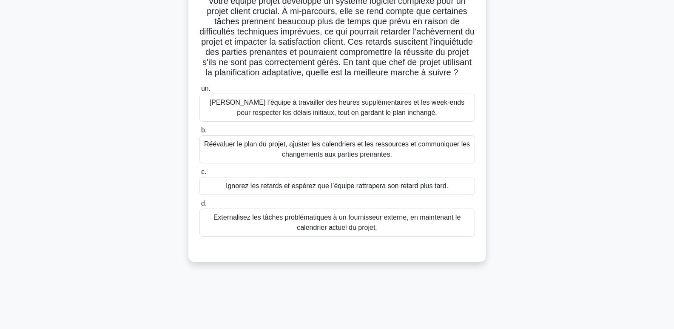
scroll to position [85, 0]
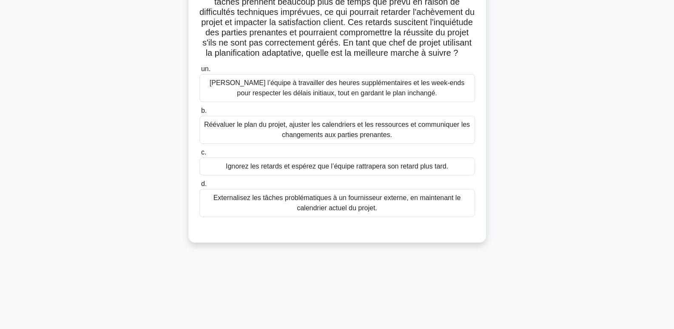
click at [307, 138] on font "Réévaluer le plan du projet, ajuster les calendriers et les ressources et commu…" at bounding box center [337, 129] width 266 height 17
click at [199, 114] on input "b. Réévaluer le plan du projet, ajuster les calendriers et les ressources et co…" at bounding box center [199, 111] width 0 height 6
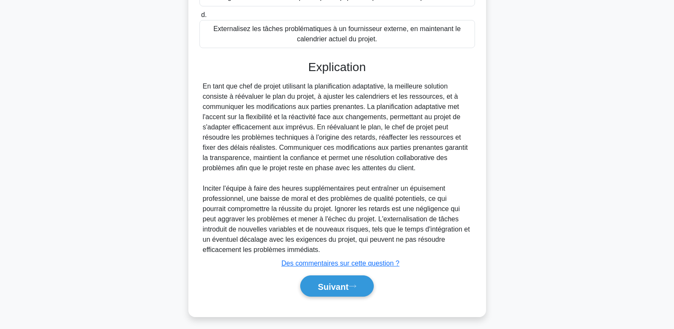
scroll to position [269, 0]
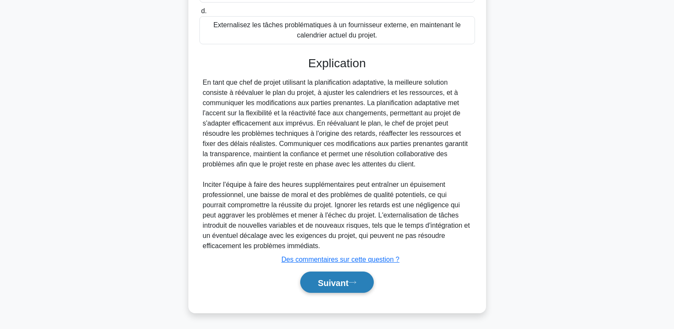
click at [327, 283] on font "Suivant" at bounding box center [333, 282] width 31 height 9
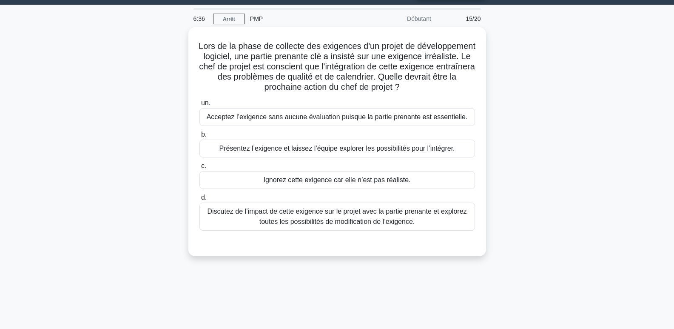
scroll to position [0, 0]
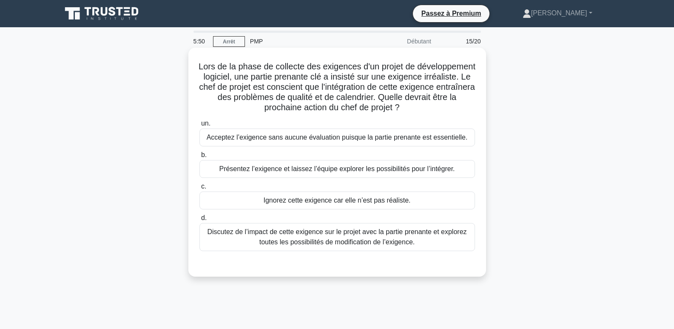
click at [377, 239] on font "Discutez de l’impact de cette exigence sur le projet avec la partie prenante et…" at bounding box center [336, 236] width 259 height 17
click at [199, 221] on input "d. Discutez de l’impact de cette exigence sur le projet avec la partie prenante…" at bounding box center [199, 218] width 0 height 6
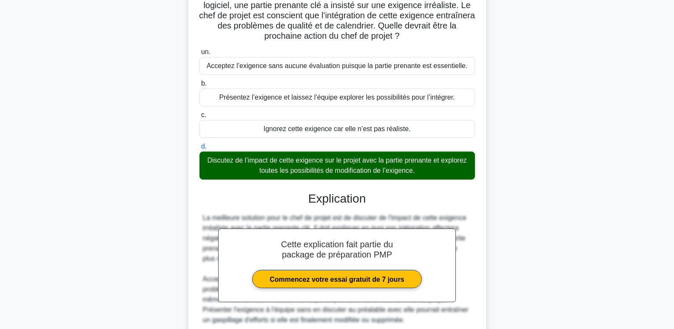
scroll to position [146, 0]
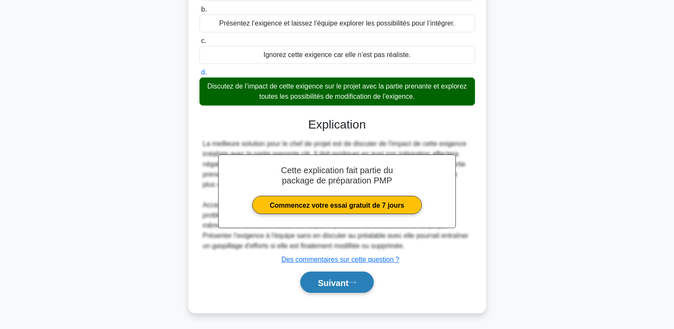
click at [336, 288] on button "Suivant" at bounding box center [336, 282] width 73 height 22
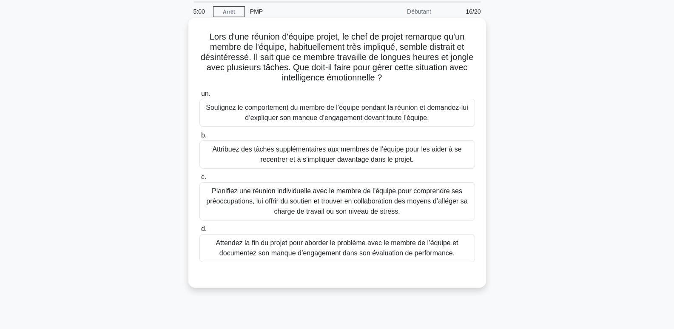
scroll to position [85, 0]
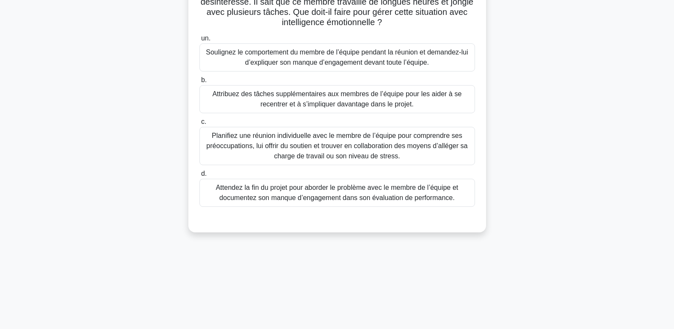
click at [326, 152] on font "Planifiez une réunion individuelle avec le membre de l’équipe pour comprendre s…" at bounding box center [336, 146] width 261 height 28
click at [199, 125] on input "c. Planifiez une réunion individuelle avec le membre de l’équipe pour comprendr…" at bounding box center [199, 122] width 0 height 6
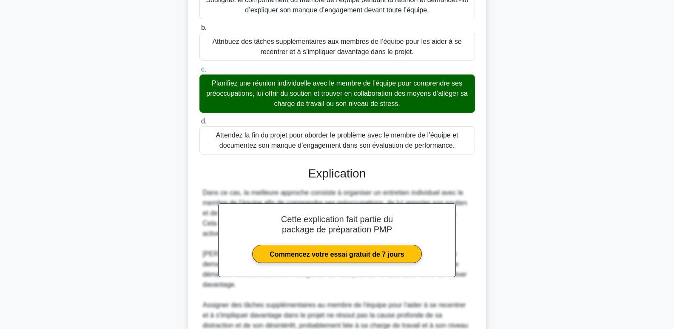
scroll to position [279, 0]
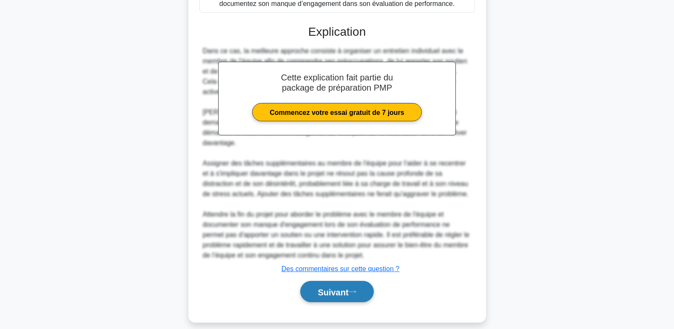
click at [347, 287] on font "Suivant" at bounding box center [333, 291] width 31 height 9
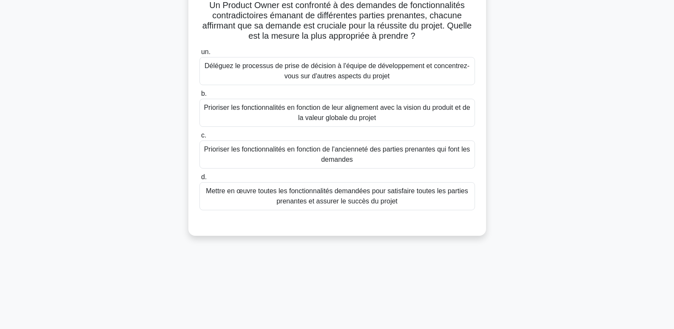
scroll to position [0, 0]
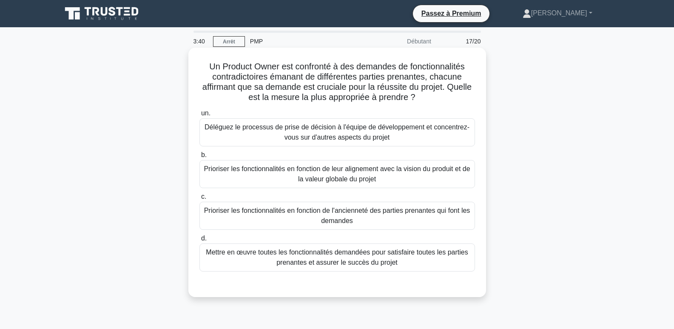
click at [315, 174] on font "Prioriser les fonctionnalités en fonction de leur alignement avec la vision du …" at bounding box center [337, 174] width 268 height 20
click at [199, 158] on input "b. Prioriser les fonctionnalités en fonction de leur alignement avec la vision …" at bounding box center [199, 155] width 0 height 6
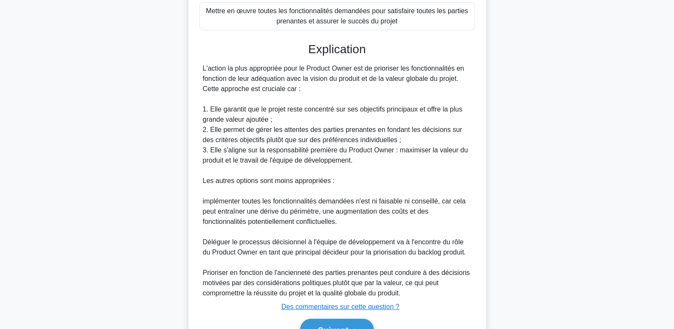
scroll to position [289, 0]
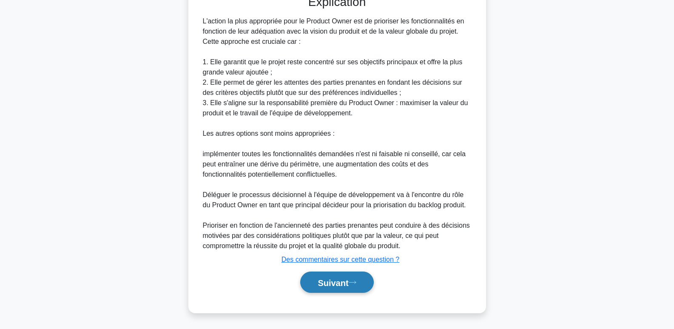
click at [346, 276] on button "Suivant" at bounding box center [336, 282] width 73 height 22
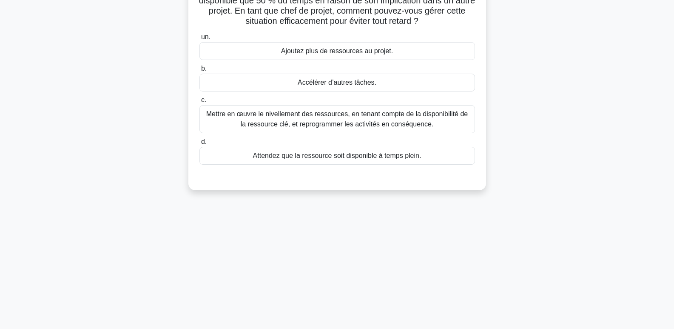
scroll to position [0, 0]
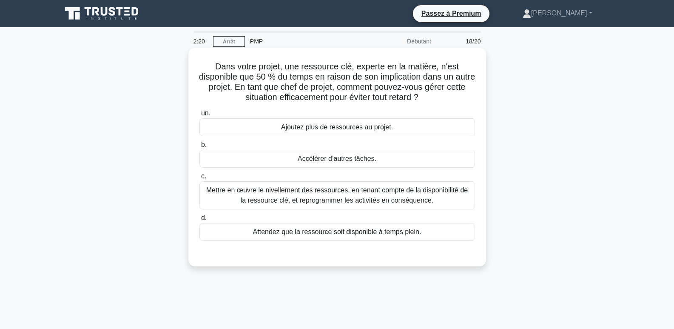
click at [368, 126] on font "Ajoutez plus de ressources au projet." at bounding box center [337, 126] width 112 height 7
click at [199, 116] on input "un. Ajoutez plus de ressources au projet." at bounding box center [199, 114] width 0 height 6
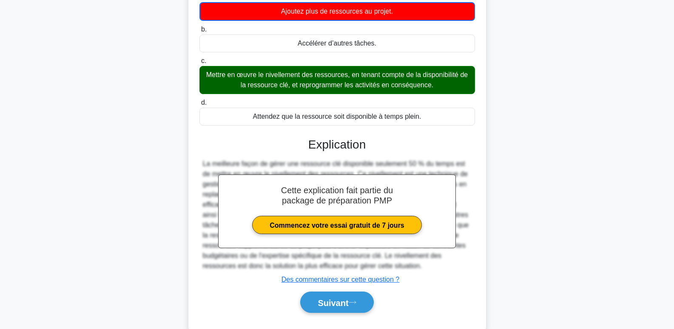
scroll to position [137, 0]
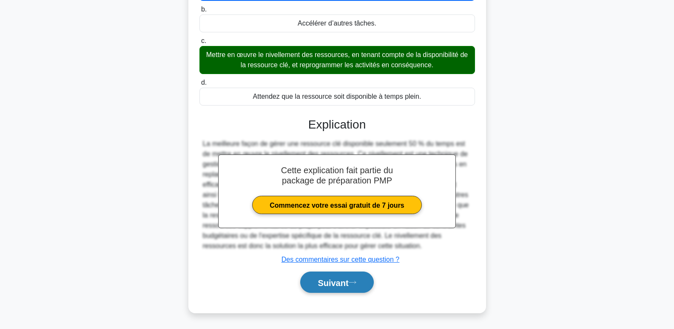
click at [345, 282] on font "Suivant" at bounding box center [333, 282] width 31 height 9
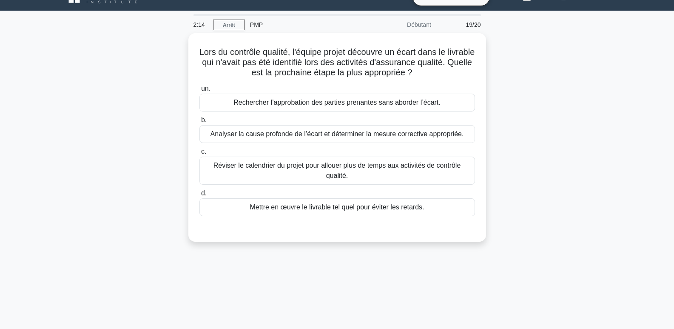
scroll to position [0, 0]
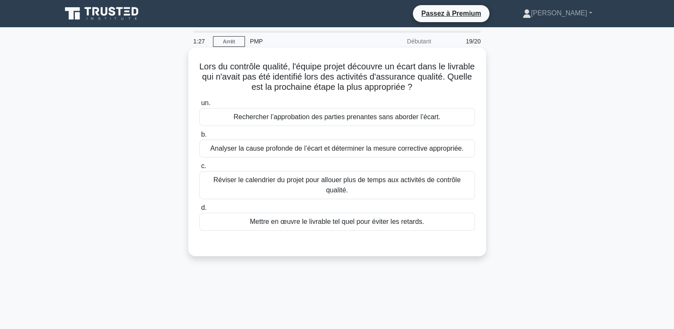
click at [289, 149] on font "Analyser la cause profonde de l’écart et déterminer la mesure corrective approp…" at bounding box center [338, 148] width 254 height 7
click at [199, 137] on input "b. Analyser la cause profonde de l’écart et déterminer la mesure corrective app…" at bounding box center [199, 135] width 0 height 6
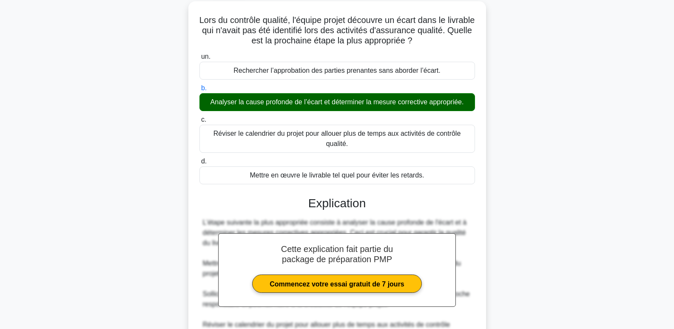
scroll to position [146, 0]
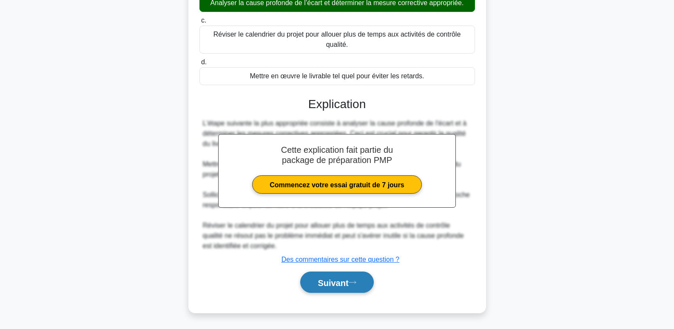
click at [356, 288] on button "Suivant" at bounding box center [336, 282] width 73 height 22
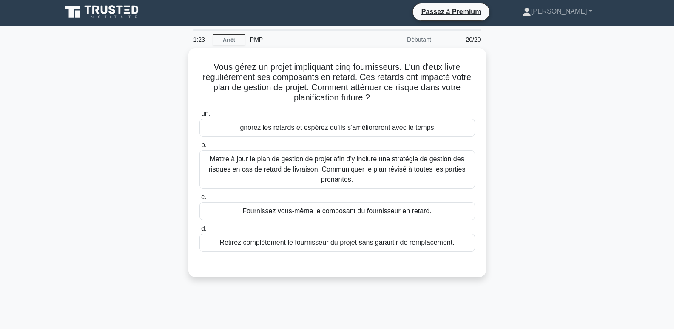
scroll to position [0, 0]
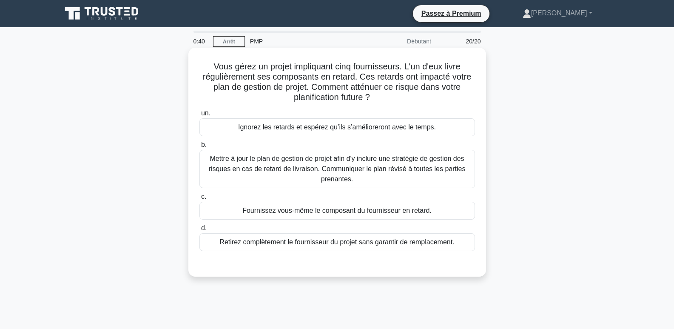
click at [329, 160] on font "Mettre à jour le plan de gestion de projet afin d'y inclure une stratégie de ge…" at bounding box center [337, 169] width 257 height 28
click at [199, 148] on input "b. Mettre à jour le plan de gestion de projet afin d'y inclure une stratégie de…" at bounding box center [199, 145] width 0 height 6
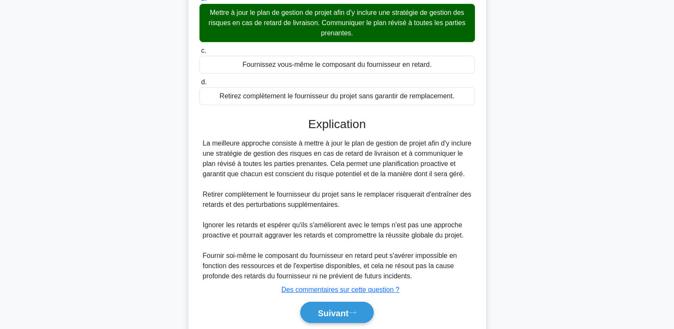
scroll to position [187, 0]
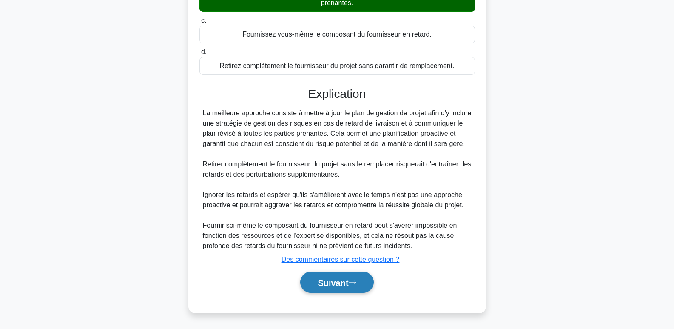
click at [348, 284] on font "Suivant" at bounding box center [333, 282] width 31 height 9
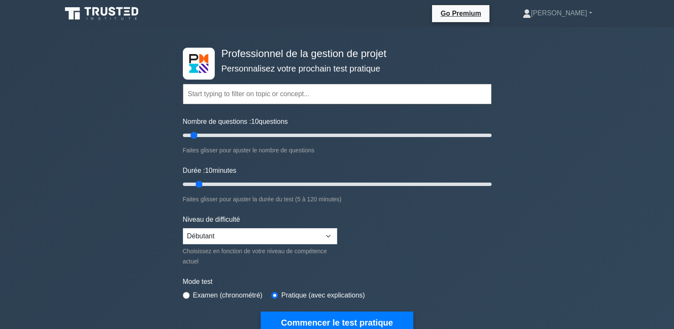
select select "beginner"
